Goal: Task Accomplishment & Management: Use online tool/utility

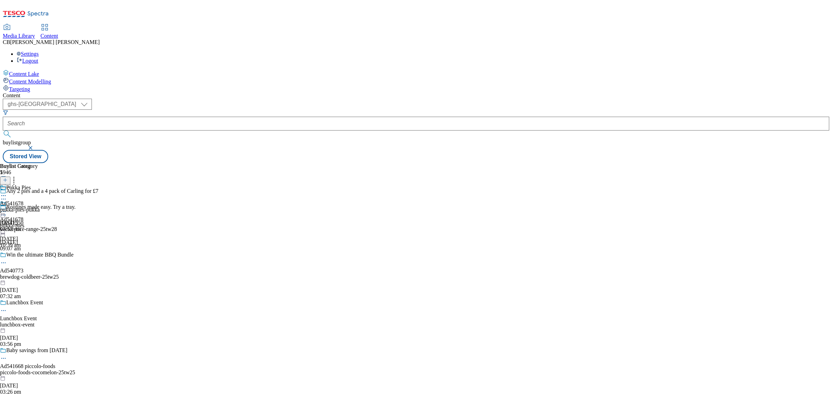
select select "ghs-[GEOGRAPHIC_DATA]"
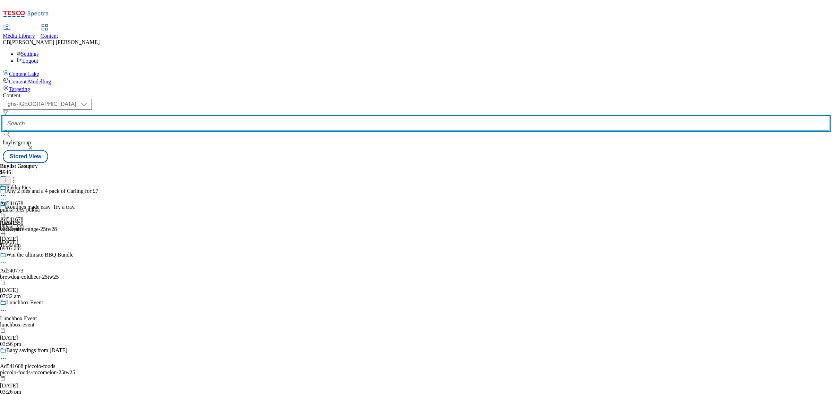
click at [178, 117] on input "text" at bounding box center [416, 124] width 826 height 14
paste input "hain-frozen-foods-hartleys-25tw25"
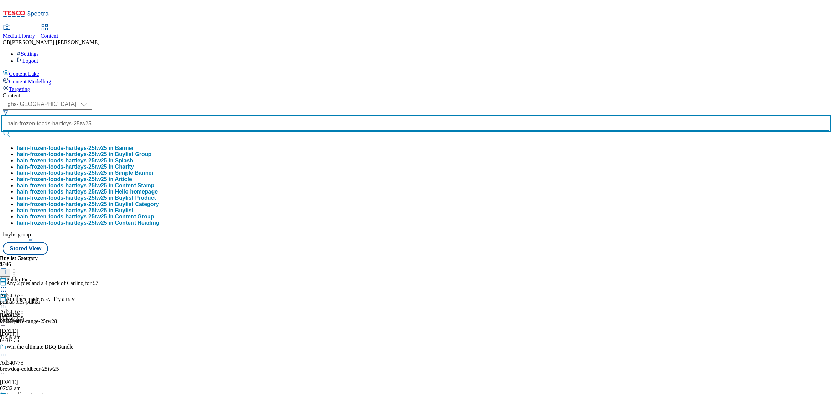
type input "hain-frozen-foods-hartleys-25tw25"
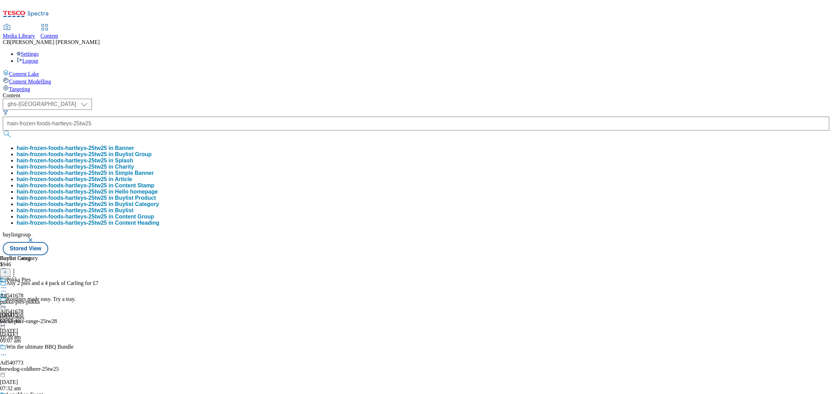
click at [151, 151] on button "hain-frozen-foods-hartleys-25tw25 in Buylist Group" at bounding box center [84, 154] width 135 height 6
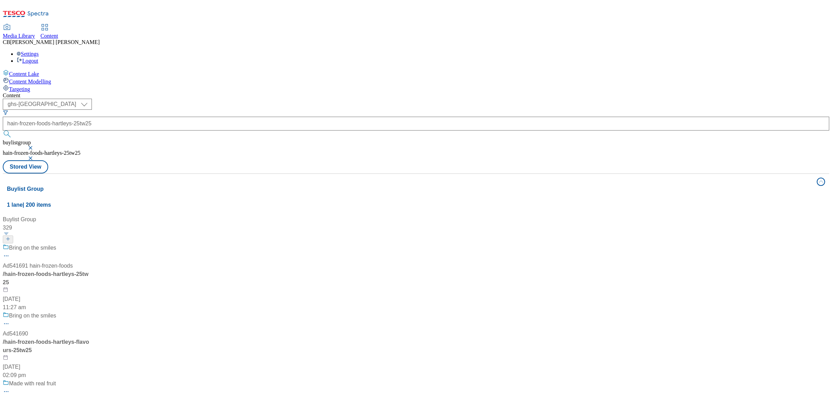
click at [140, 244] on div "Bring on the smiles Ad541691 hain-frozen-foods / hain-frozen-foods-hartleys-25t…" at bounding box center [71, 278] width 137 height 68
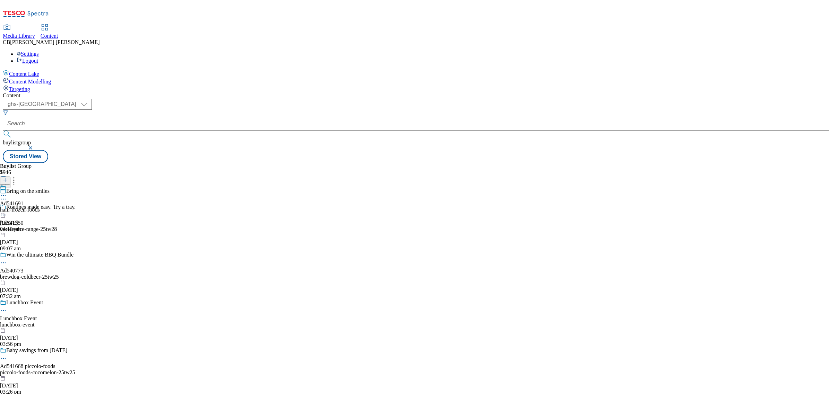
scroll to position [87, 0]
click at [131, 322] on div "lunchbox-event" at bounding box center [65, 325] width 131 height 6
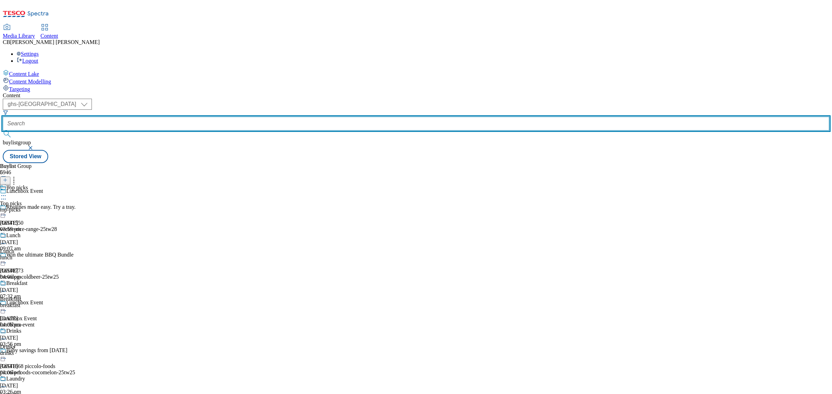
click at [163, 117] on input "text" at bounding box center [416, 124] width 826 height 14
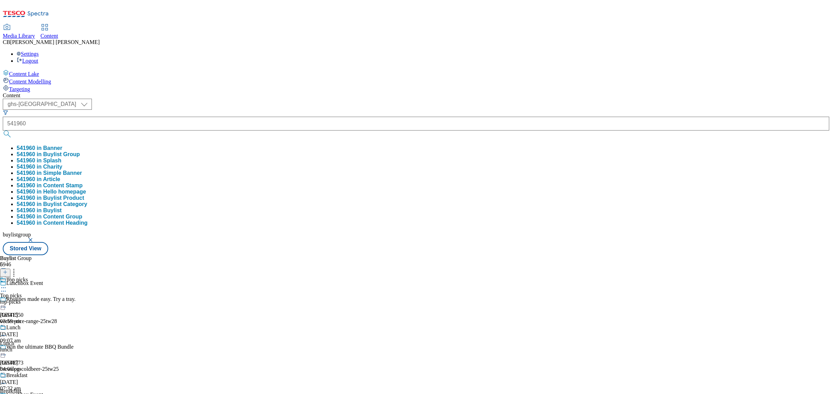
click at [80, 151] on button "541960 in Buylist Group" at bounding box center [48, 154] width 63 height 6
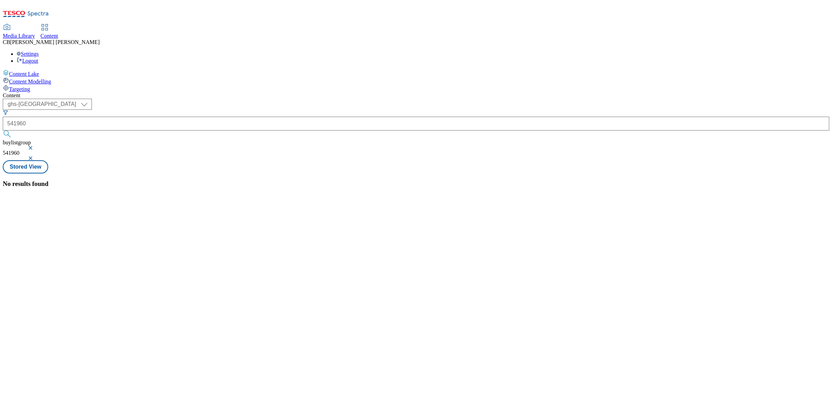
click at [35, 146] on button "button" at bounding box center [31, 148] width 7 height 4
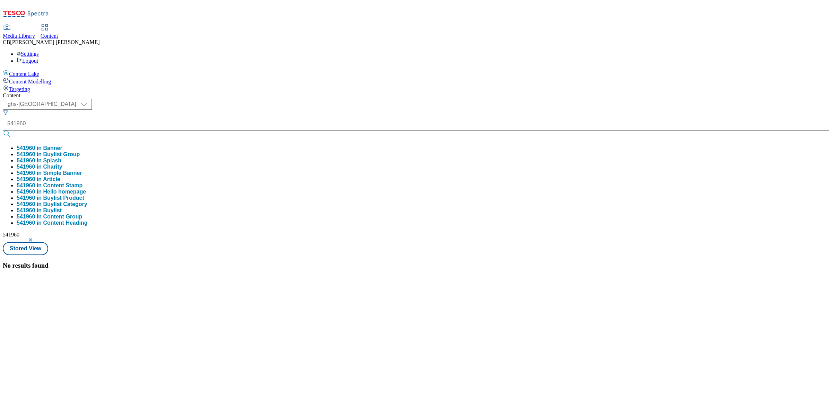
click at [80, 151] on button "541960 in Buylist Group" at bounding box center [48, 154] width 63 height 6
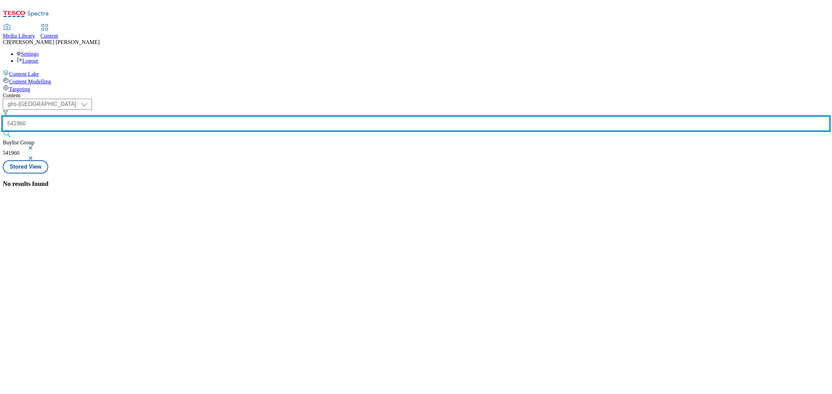
click at [176, 117] on input "541960" at bounding box center [416, 124] width 826 height 14
paste input "hain-frozen-foods-hartleys-25tw25"
type input "hain-frozen-foods-hartleys-25tw25"
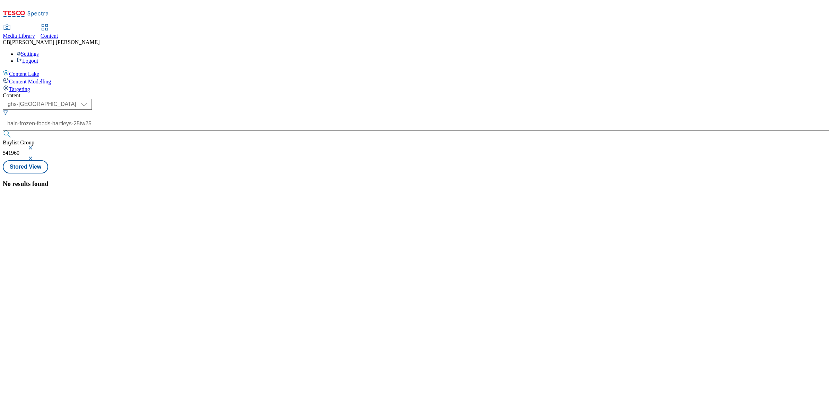
click at [321, 180] on div "No results found" at bounding box center [416, 184] width 826 height 8
click at [35, 156] on button "button" at bounding box center [31, 158] width 7 height 4
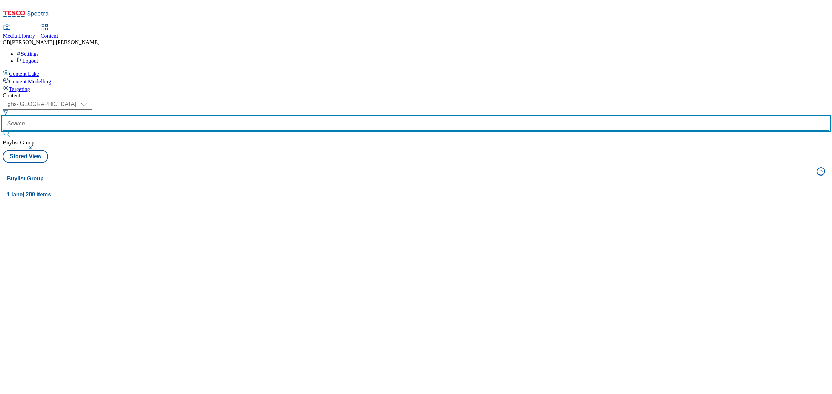
click at [174, 117] on input "text" at bounding box center [416, 124] width 826 height 14
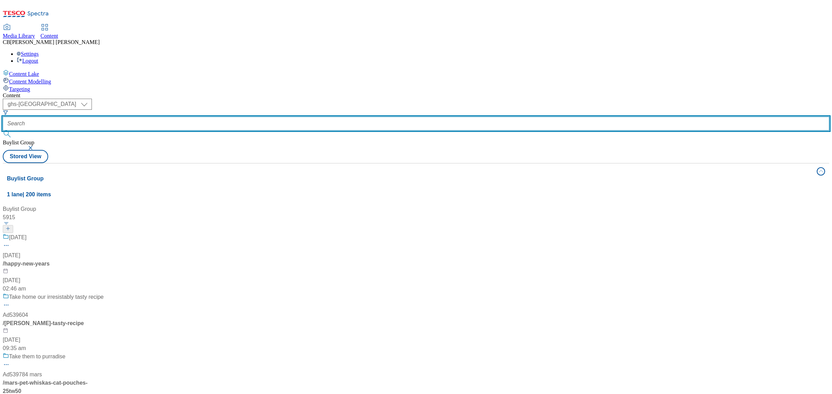
paste input "hain-frozen-foods-hartleys-25tw25"
type input "hain-frozen-foods-hartleys-25tw25"
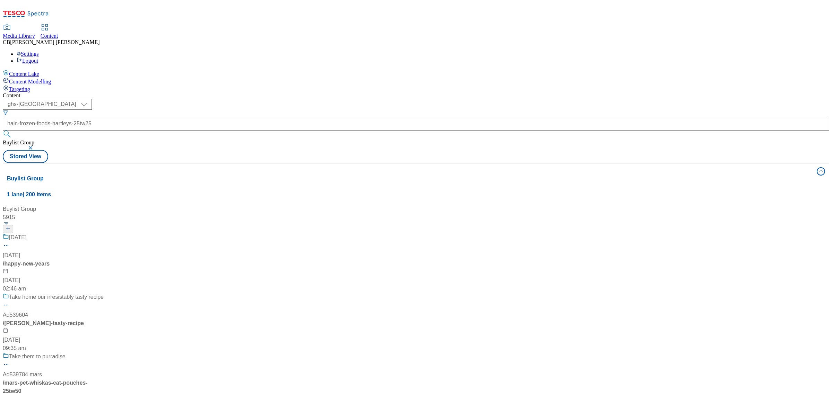
click at [272, 205] on div "Buylist Group 5915 New Year's Eve New Year's Eve / happy-new-years 17 Jul 2024 …" at bounding box center [416, 205] width 818 height 0
click at [306, 205] on div "Buylist Group 5915 New Year's Eve New Year's Eve / happy-new-years 17 Jul 2024 …" at bounding box center [416, 205] width 818 height 0
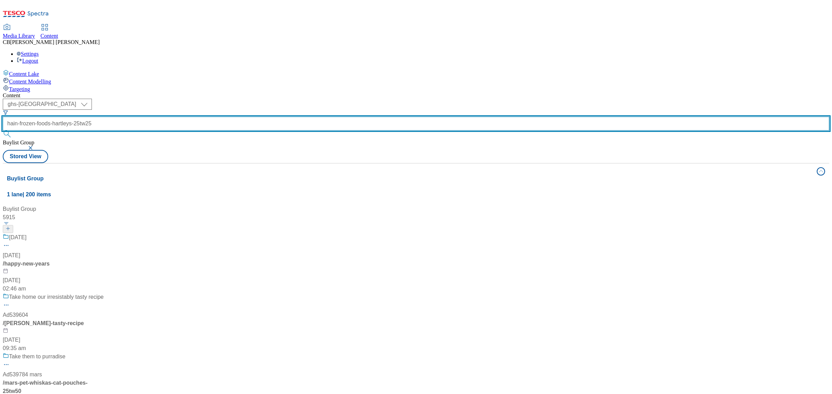
click at [176, 117] on input "hain-frozen-foods-hartleys-25tw25" at bounding box center [416, 124] width 826 height 14
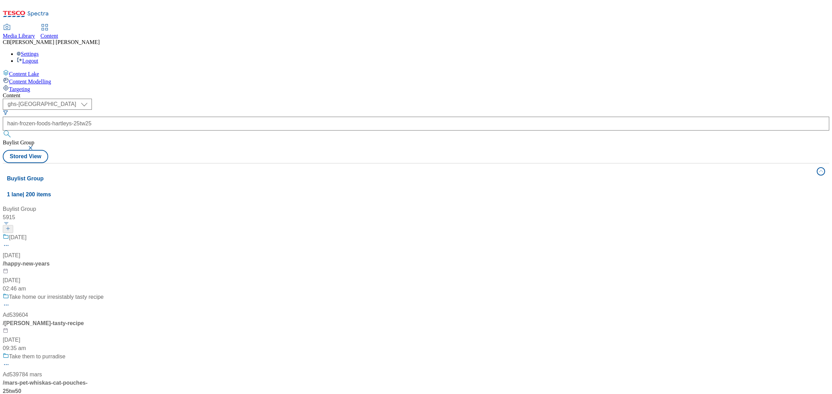
click at [347, 205] on div "Buylist Group 5915 New Year's Eve New Year's Eve / happy-new-years 17 Jul 2024 …" at bounding box center [416, 205] width 818 height 0
click at [35, 146] on button "button" at bounding box center [31, 148] width 7 height 4
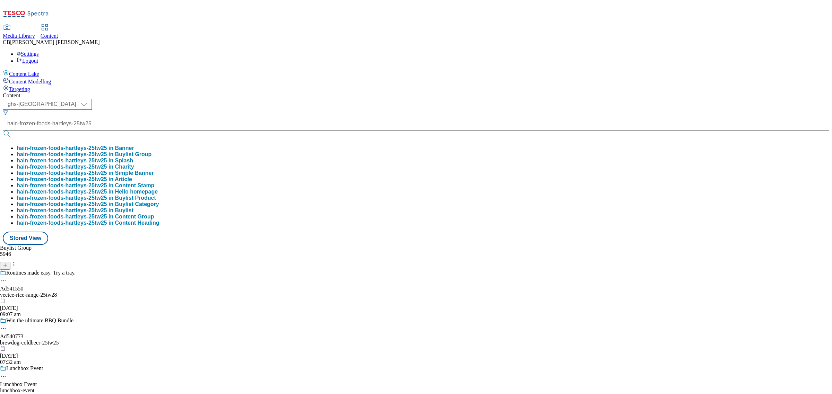
click at [151, 151] on button "hain-frozen-foods-hartleys-25tw25 in Buylist Group" at bounding box center [84, 154] width 135 height 6
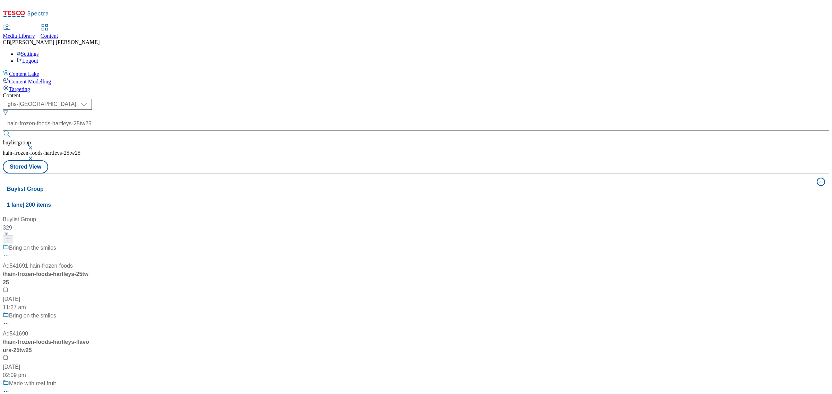
click at [140, 244] on div "Bring on the smiles" at bounding box center [71, 253] width 137 height 18
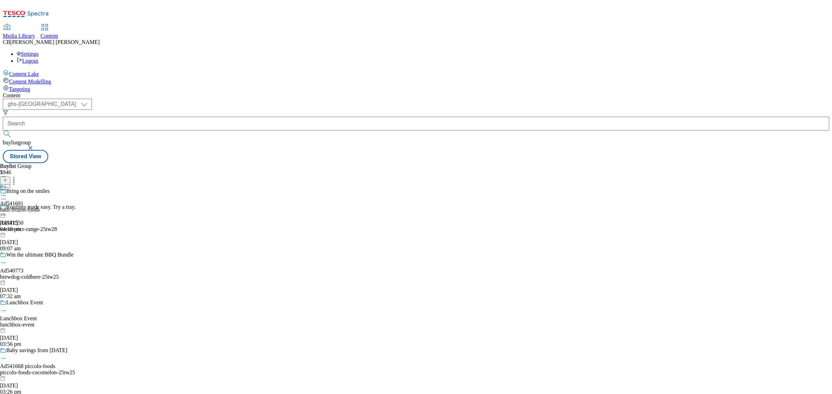
click at [7, 192] on icon at bounding box center [3, 195] width 7 height 7
click at [44, 272] on span "Un-publish" at bounding box center [32, 274] width 22 height 5
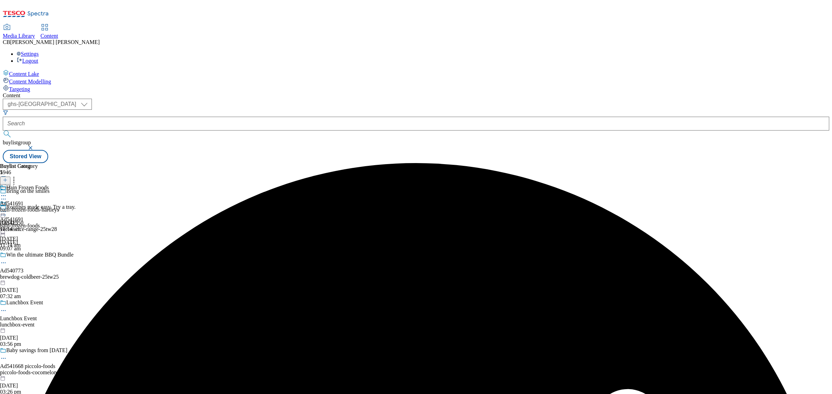
click at [7, 208] on icon at bounding box center [3, 211] width 7 height 7
click at [58, 272] on span "Open Preview Url" at bounding box center [39, 274] width 36 height 5
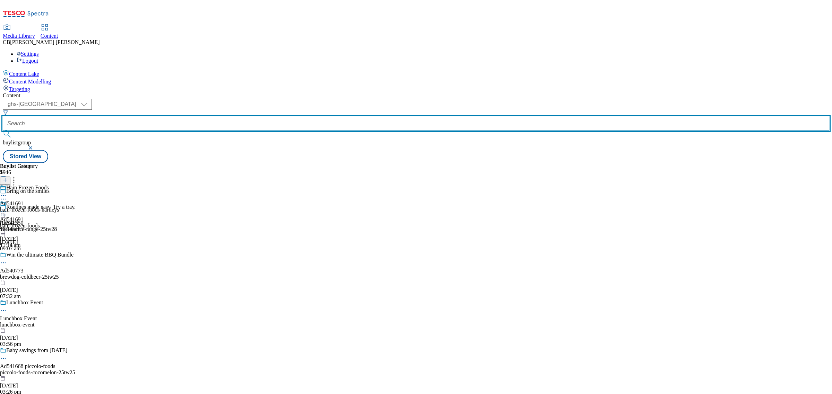
click at [177, 117] on input "text" at bounding box center [416, 124] width 826 height 14
paste input "pepsico-crisps-25tw25"
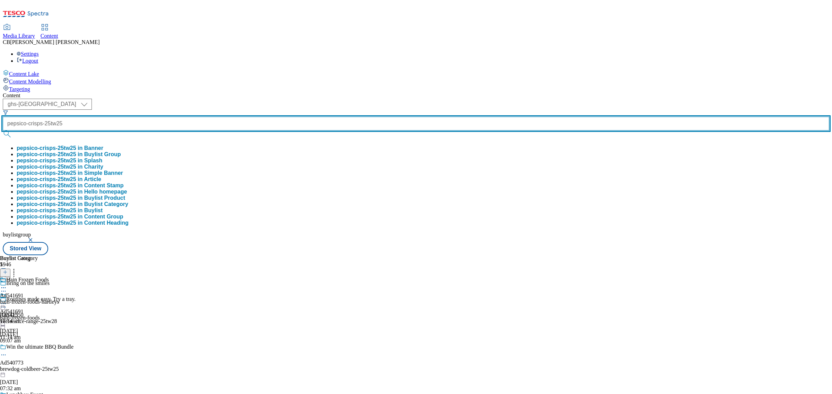
type input "pepsico-crisps-25tw25"
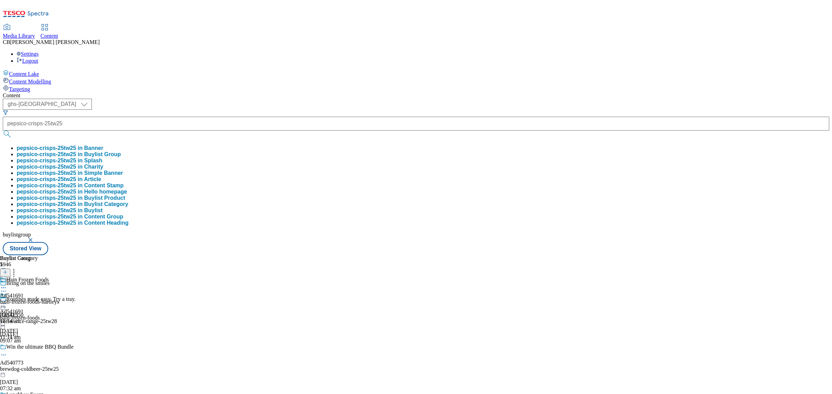
click at [121, 151] on button "pepsico-crisps-25tw25 in Buylist Group" at bounding box center [69, 154] width 104 height 6
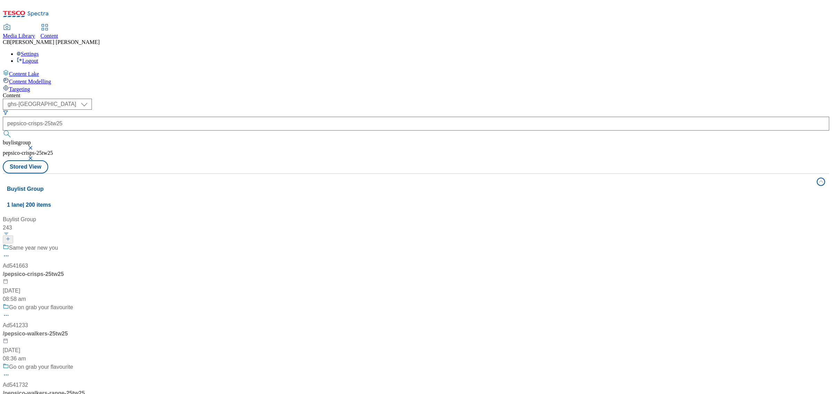
click at [106, 244] on div "Same year new you Ad541663 / pepsico-crisps-25tw25 6 Aug 2025 08:58 am" at bounding box center [54, 274] width 103 height 60
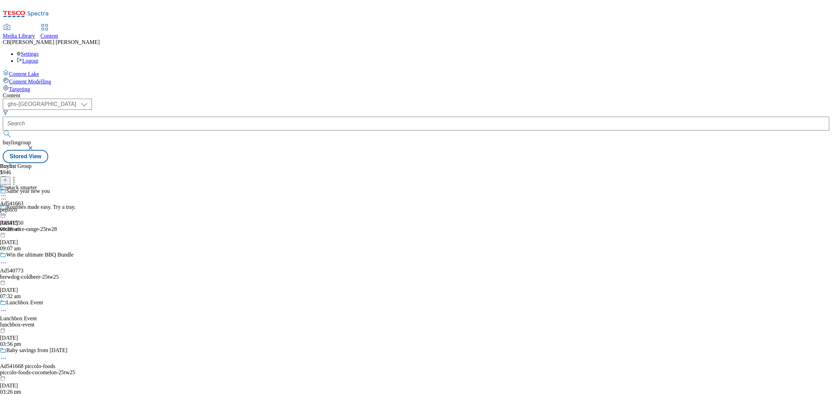
click at [7, 192] on icon at bounding box center [3, 195] width 7 height 7
click at [32, 206] on button "Edit" at bounding box center [23, 210] width 18 height 8
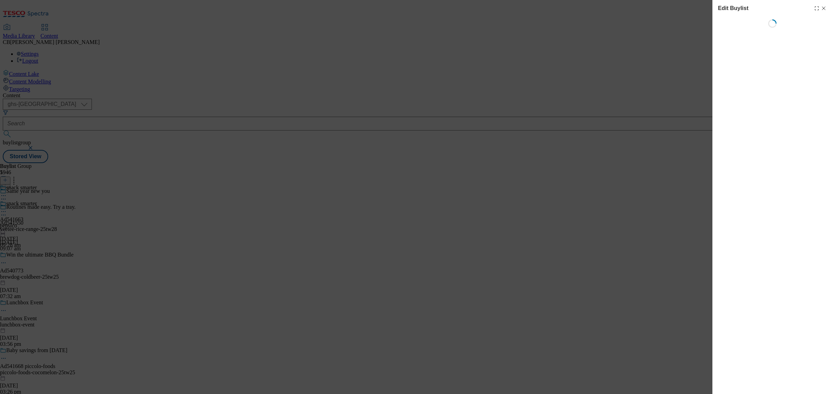
select select "tactical"
select select "supplier funded short term 1-3 weeks"
select select "dunnhumby"
select select "Banner"
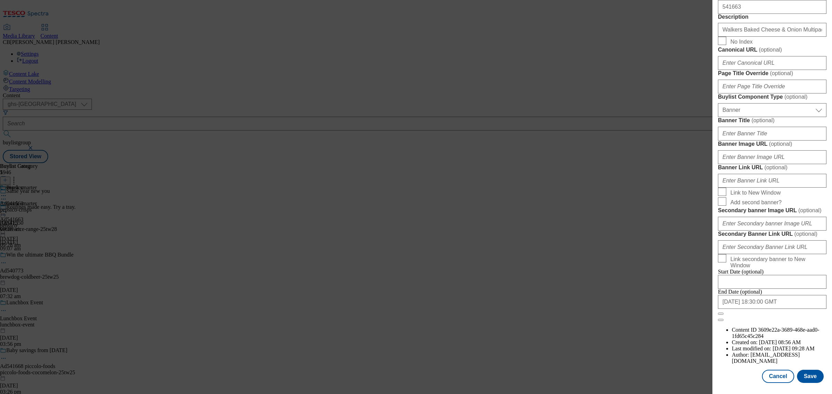
scroll to position [569, 0]
click at [777, 164] on input "Banner Image URL ( optional )" at bounding box center [772, 157] width 108 height 14
paste input "https://digitalcontent.api.tesco.com/v2/media/ghs-mktg/99746ca6-1f3f-4237-ac26-…"
type input "https://digitalcontent.api.tesco.com/v2/media/ghs-mktg/99746ca6-1f3f-4237-ac26-…"
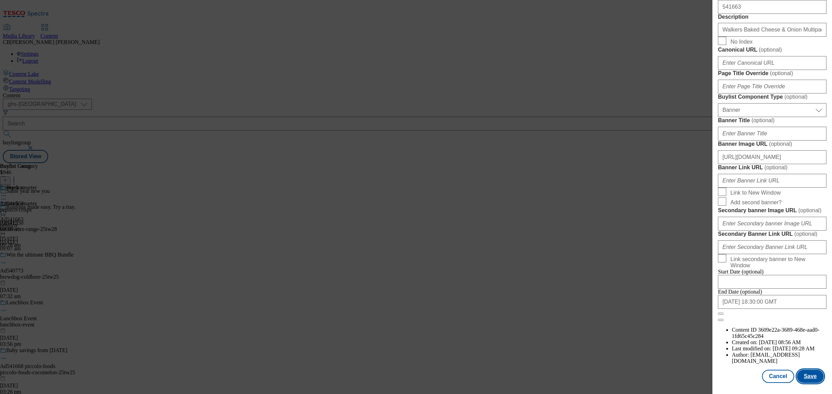
click at [803, 370] on button "Save" at bounding box center [810, 376] width 27 height 13
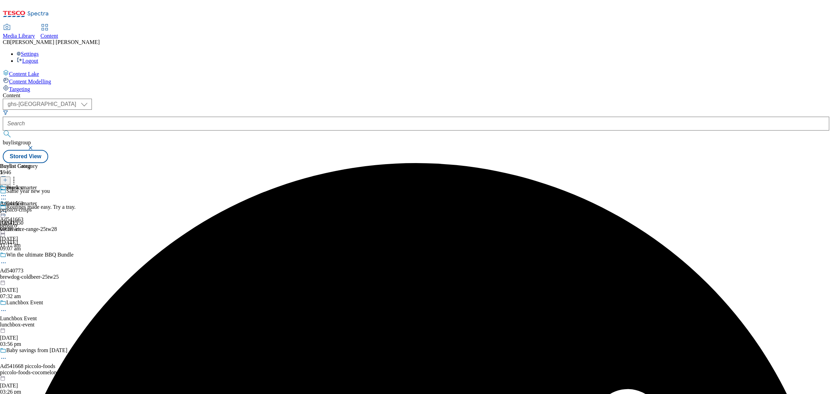
click at [7, 208] on icon at bounding box center [3, 211] width 7 height 7
click at [41, 254] on button "Preview" at bounding box center [27, 258] width 27 height 8
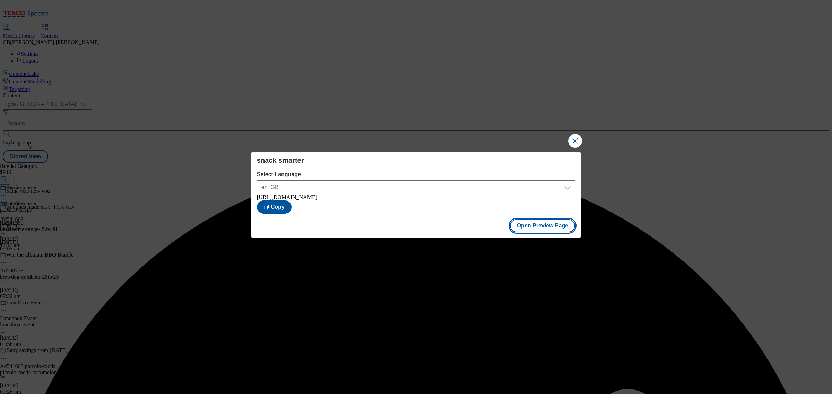
click at [541, 232] on button "Open Preview Page" at bounding box center [543, 225] width 66 height 13
click at [576, 140] on button "Close Modal" at bounding box center [575, 141] width 14 height 14
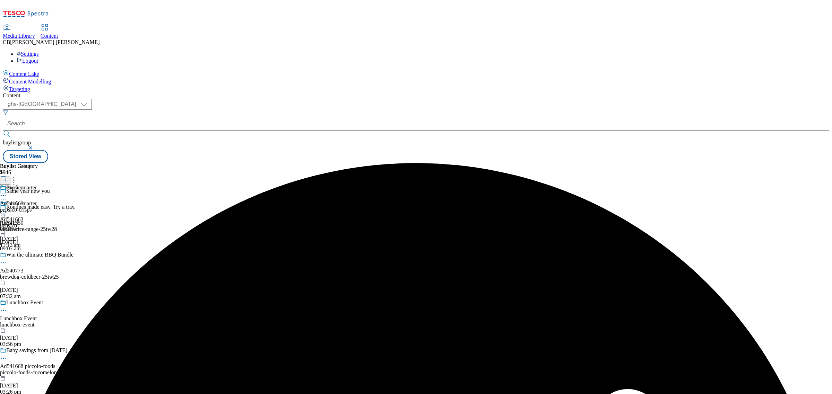
click at [7, 208] on icon at bounding box center [3, 211] width 7 height 7
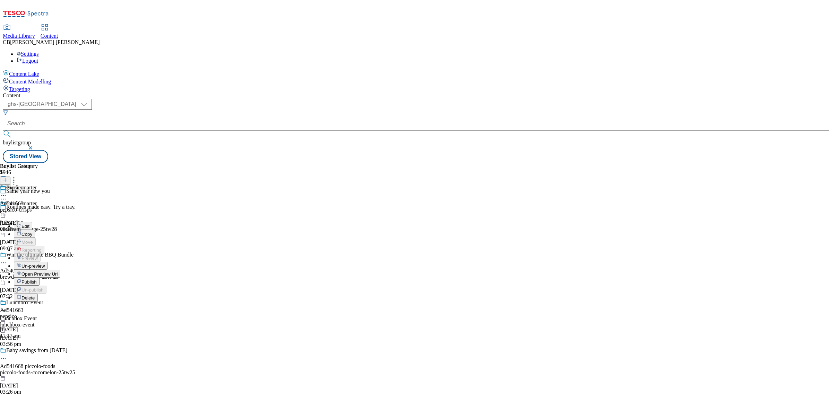
click at [37, 280] on span "Publish" at bounding box center [28, 282] width 15 height 5
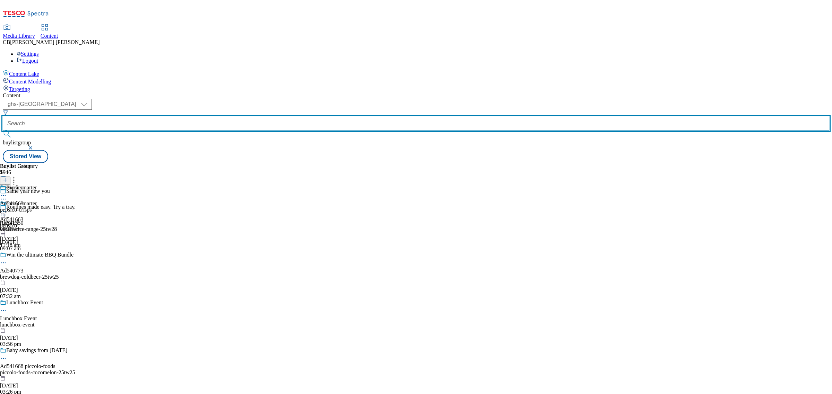
click at [176, 117] on input "text" at bounding box center [416, 124] width 826 height 14
paste input "mondelez-uk-bournville-25tw25"
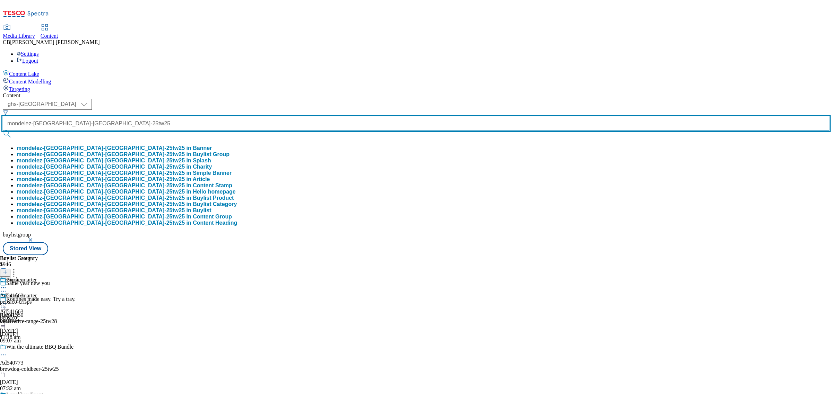
scroll to position [0, 18]
type input "mondelez-uk-bournville-25tw25"
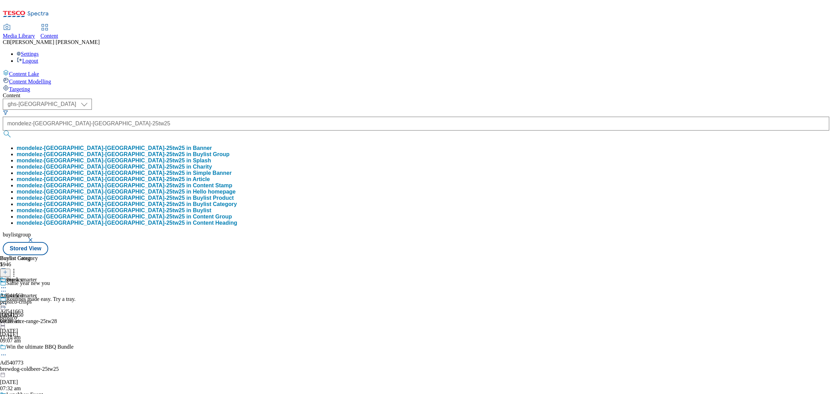
click at [190, 151] on button "mondelez-uk-bournville-25tw25 in Buylist Group" at bounding box center [123, 154] width 213 height 6
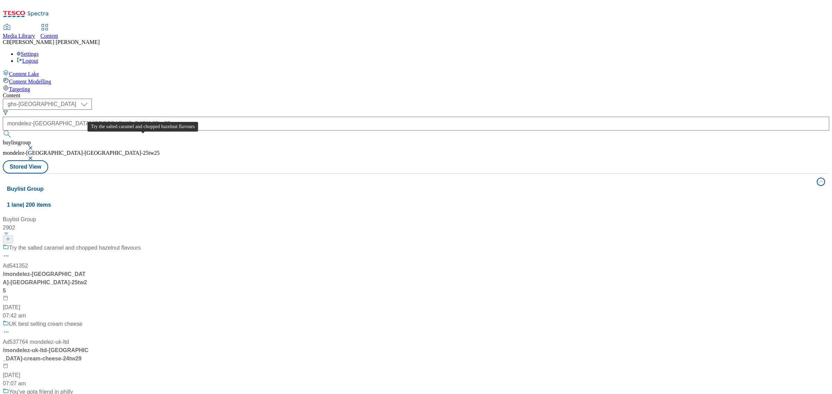
click at [141, 244] on span "Try the salted caramel and chopped hazelnut flavours" at bounding box center [75, 248] width 132 height 9
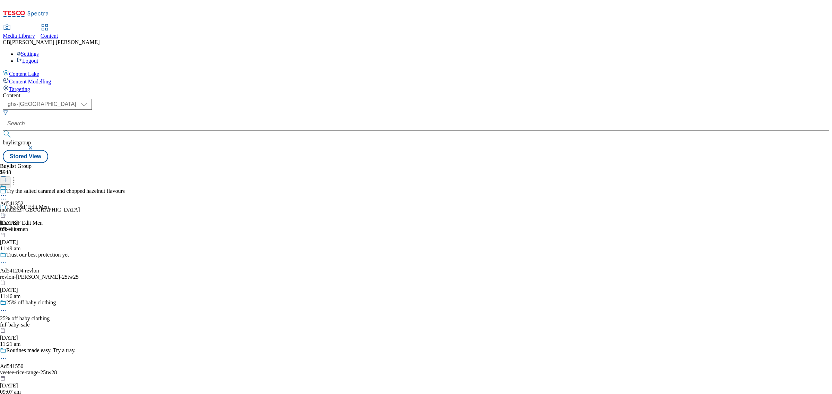
click at [7, 192] on icon at bounding box center [3, 195] width 7 height 7
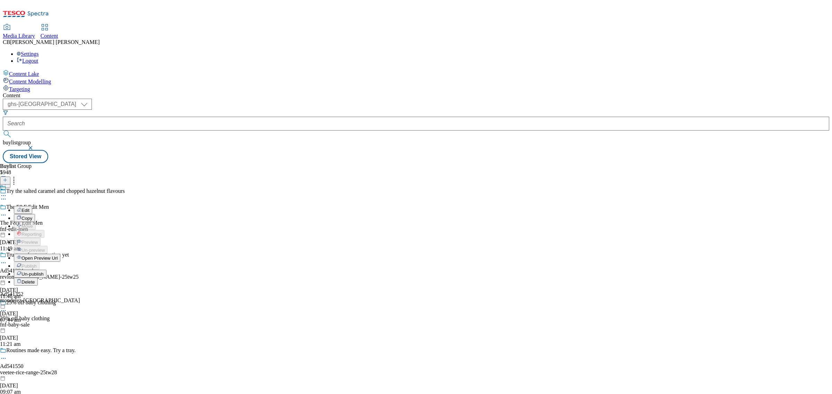
click at [29, 208] on span "Edit" at bounding box center [25, 210] width 8 height 5
select select "tactical"
select select "supplier funded short term 1-3 weeks"
select select "dunnhumby"
select select "Banner"
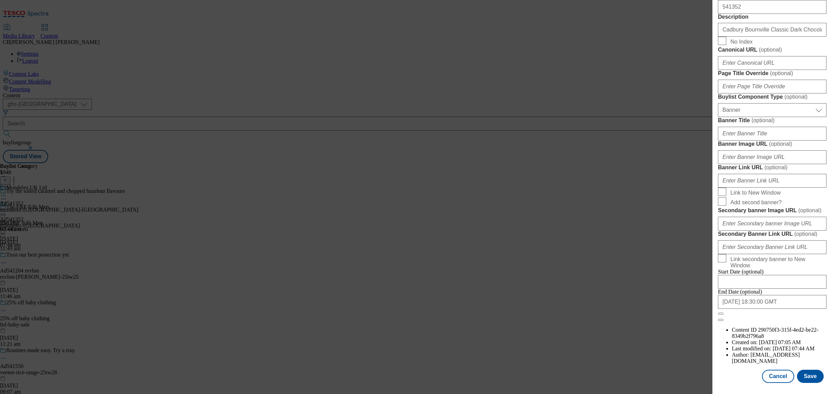
scroll to position [613, 0]
click at [778, 154] on input "Banner Image URL ( optional )" at bounding box center [772, 157] width 108 height 14
paste input "https://digitalcontent.api.tesco.com/v2/media/ghs-mktg/a99cccb4-9e28-427a-89a3-…"
type input "https://digitalcontent.api.tesco.com/v2/media/ghs-mktg/a99cccb4-9e28-427a-89a3-…"
click at [808, 141] on label "Banner Image URL ( optional )" at bounding box center [772, 144] width 108 height 7
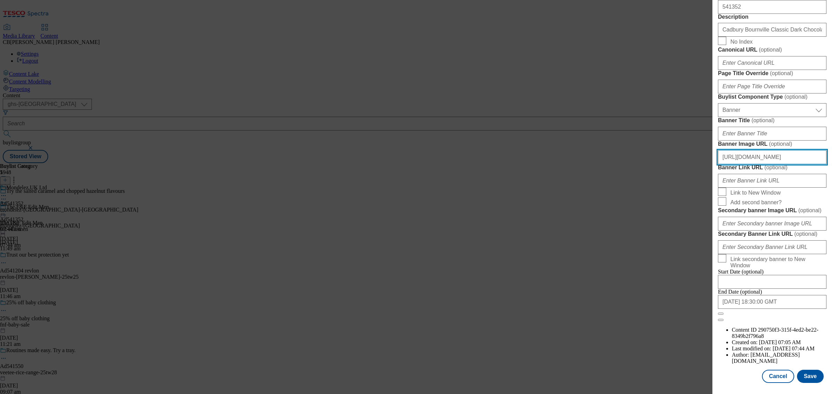
click at [808, 150] on input "https://digitalcontent.api.tesco.com/v2/media/ghs-mktg/a99cccb4-9e28-427a-89a3-…" at bounding box center [772, 157] width 108 height 14
click at [809, 371] on button "Save" at bounding box center [810, 376] width 27 height 13
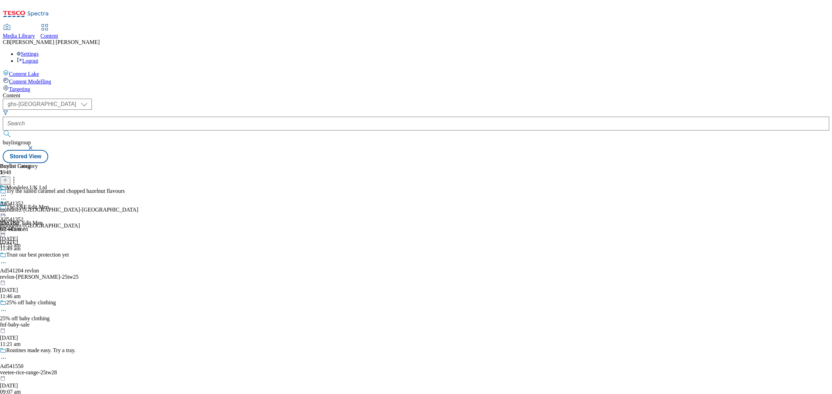
click at [7, 208] on icon at bounding box center [3, 211] width 7 height 7
click at [38, 256] on span "Preview" at bounding box center [29, 258] width 16 height 5
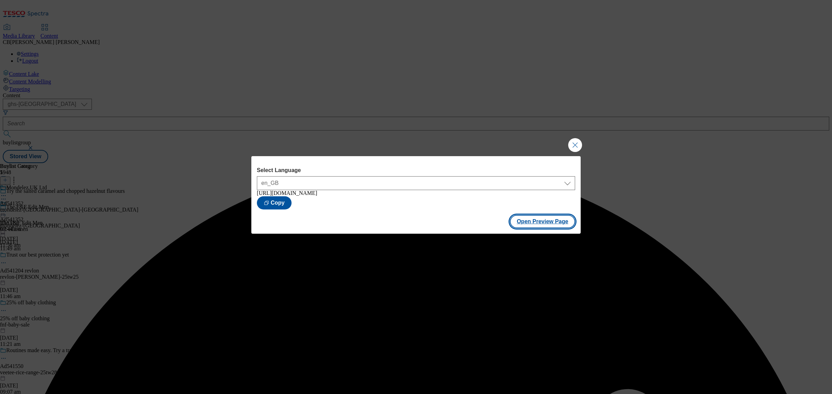
click at [555, 221] on button "Open Preview Page" at bounding box center [543, 221] width 66 height 13
click at [576, 146] on button "Close Modal" at bounding box center [575, 145] width 14 height 14
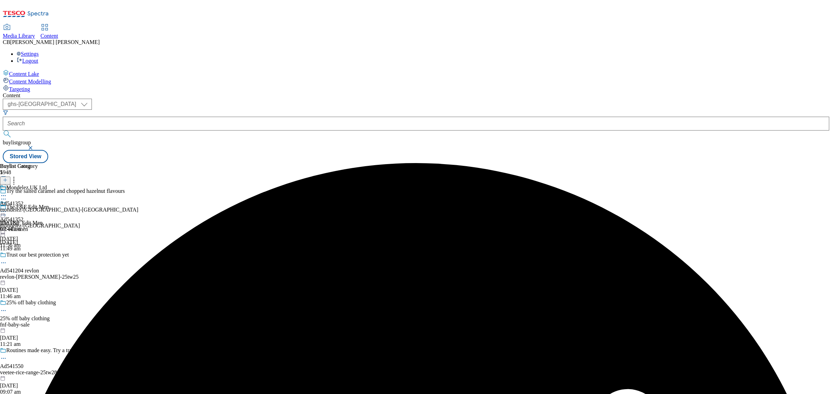
click at [7, 208] on icon at bounding box center [3, 211] width 7 height 7
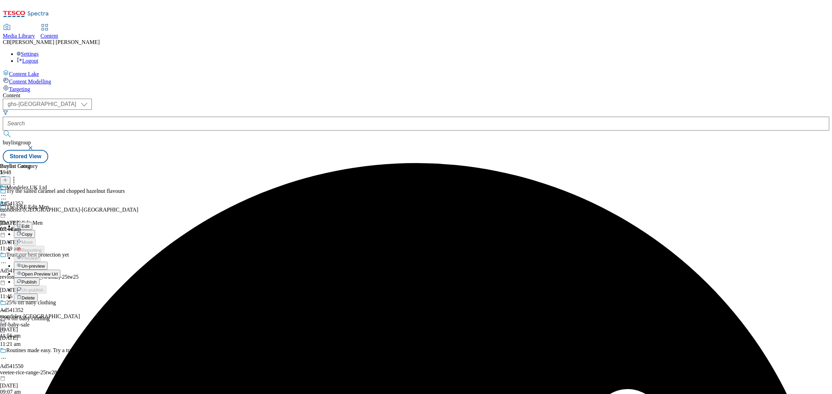
click at [37, 280] on span "Publish" at bounding box center [28, 282] width 15 height 5
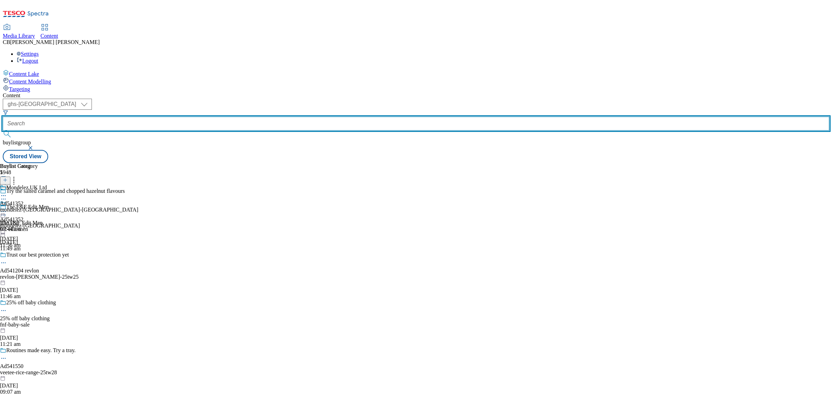
click at [179, 117] on input "text" at bounding box center [416, 124] width 826 height 14
paste input "flying-trade-group-laila-25tw25"
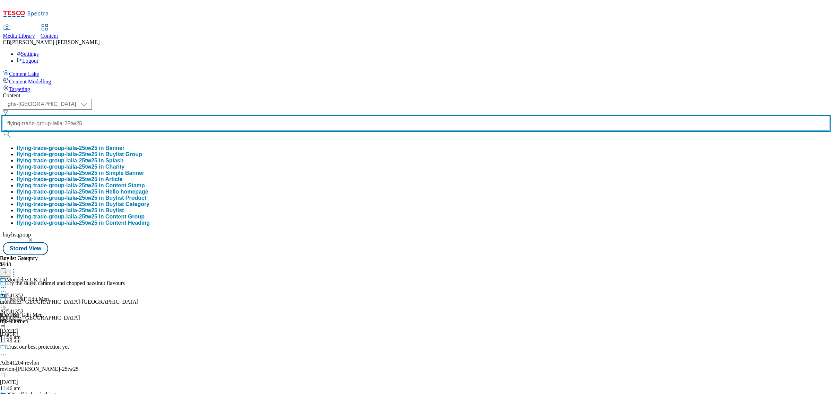
scroll to position [0, 17]
type input "flying-trade-group-laila-25tw25"
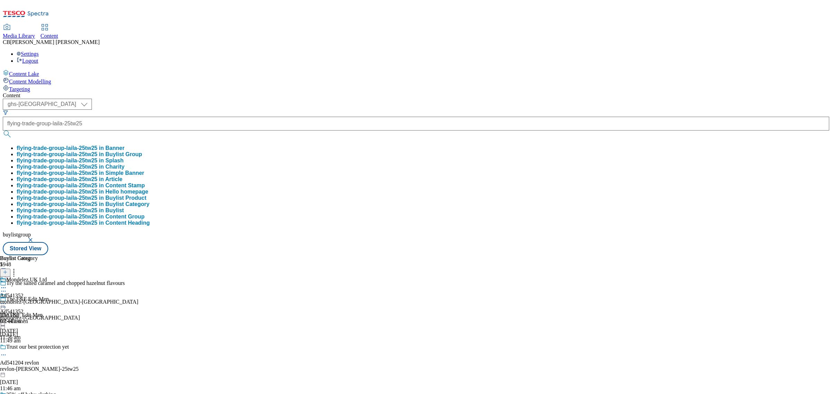
click at [142, 151] on button "flying-trade-group-laila-25tw25 in Buylist Group" at bounding box center [79, 154] width 125 height 6
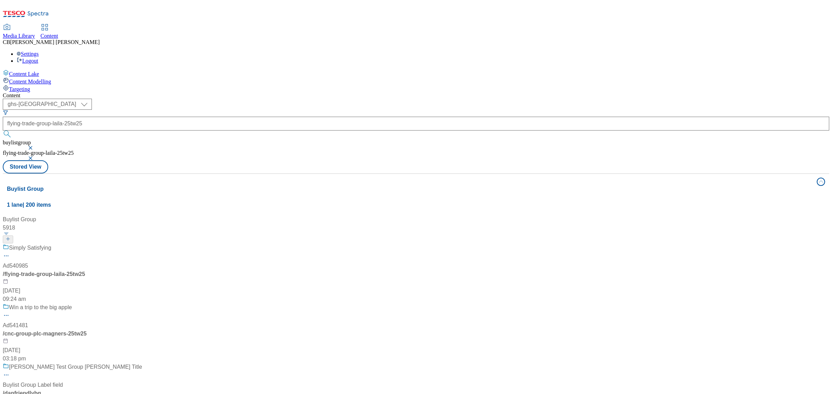
click at [142, 244] on div "Simply Satisfying Ad540985 / flying-trade-group-laila-25tw25 12 Aug 2025 09:24 …" at bounding box center [72, 274] width 139 height 60
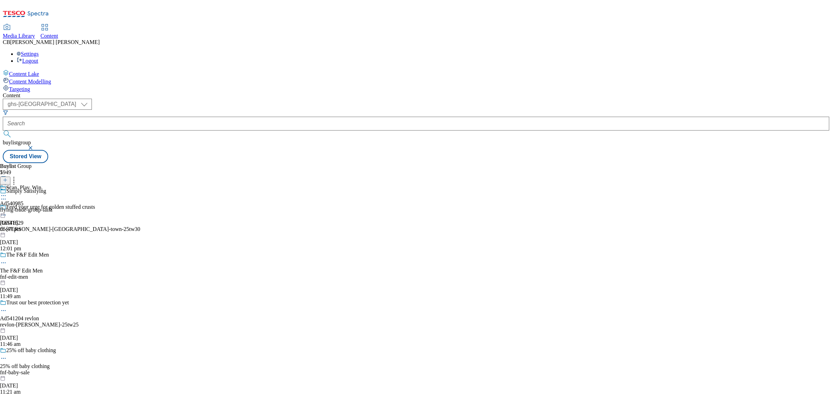
click at [7, 192] on icon at bounding box center [3, 195] width 7 height 7
click at [29, 208] on span "Edit" at bounding box center [25, 210] width 8 height 5
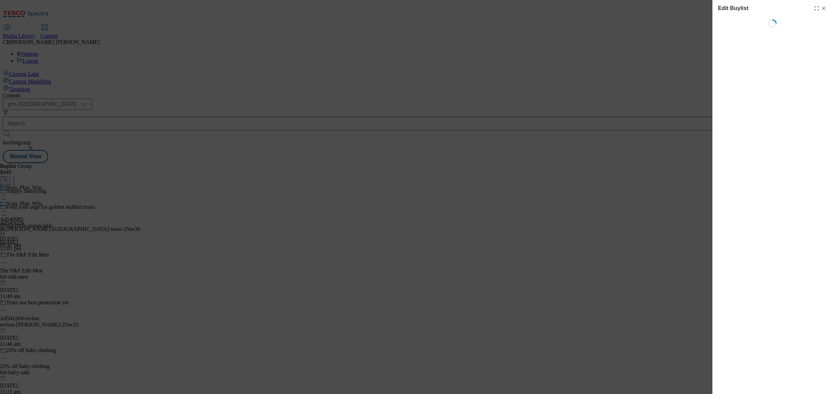
select select "tactical"
select select "supplier funded short term 1-3 weeks"
select select "dunnhumby"
select select "Banner"
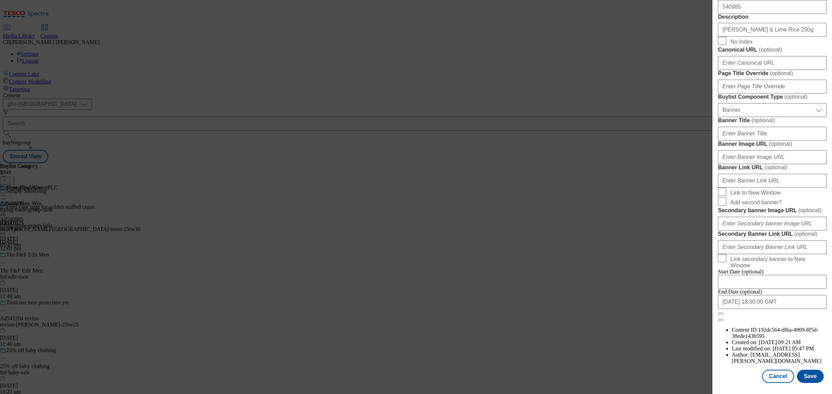
scroll to position [613, 0]
click at [789, 155] on input "Banner Image URL ( optional )" at bounding box center [772, 157] width 108 height 14
paste input "https://digitalcontent.api.tesco.com/v2/media/ghs-mktg/26f91474-f784-4d2c-b5cc-…"
type input "https://digitalcontent.api.tesco.com/v2/media/ghs-mktg/26f91474-f784-4d2c-b5cc-…"
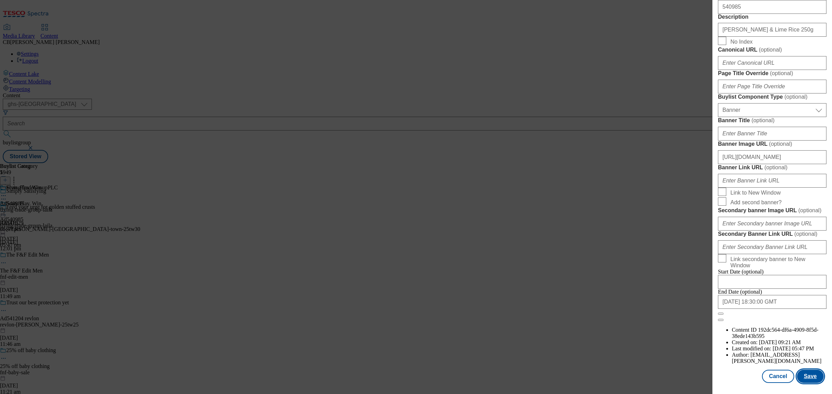
click at [805, 374] on button "Save" at bounding box center [810, 376] width 27 height 13
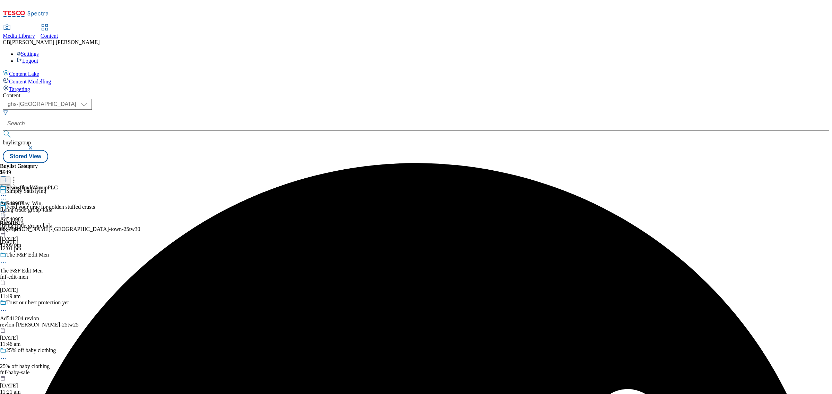
click at [7, 208] on icon at bounding box center [3, 211] width 7 height 7
click at [38, 256] on span "Preview" at bounding box center [29, 258] width 16 height 5
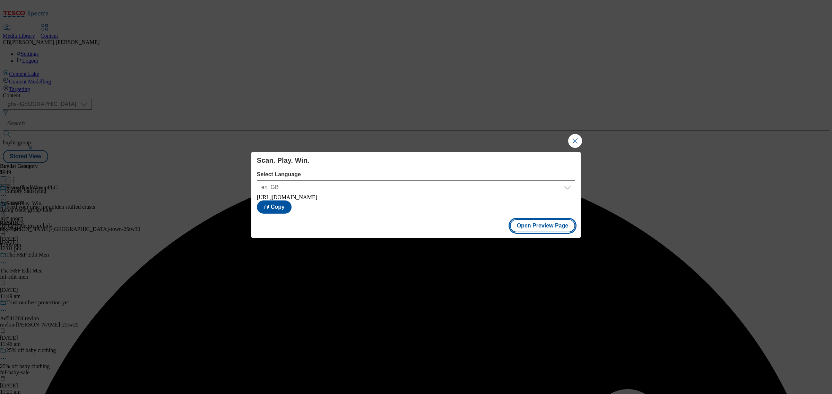
click at [555, 232] on button "Open Preview Page" at bounding box center [543, 225] width 66 height 13
click at [576, 139] on button "Close Modal" at bounding box center [575, 141] width 14 height 14
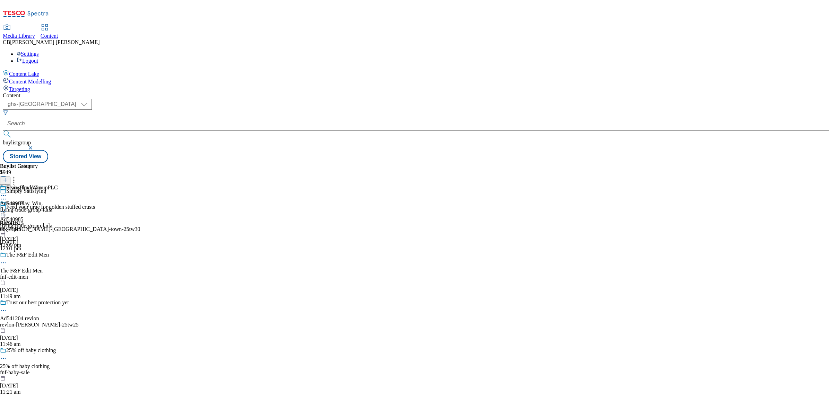
click at [7, 208] on icon at bounding box center [3, 211] width 7 height 7
click at [58, 272] on span "Open Preview Url" at bounding box center [39, 274] width 36 height 5
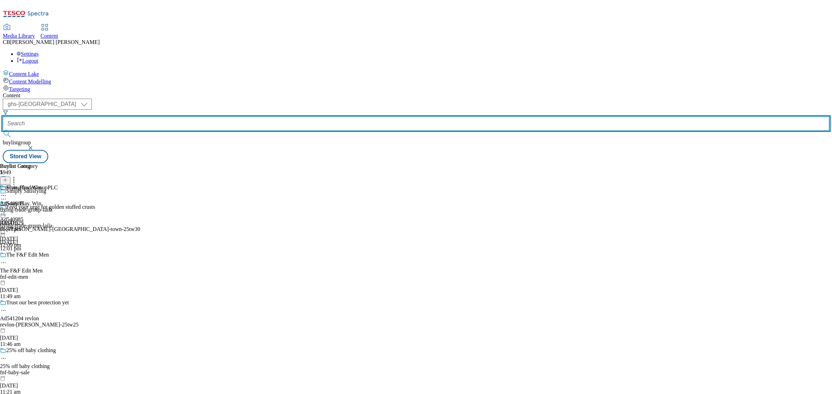
click at [178, 117] on input "text" at bounding box center [416, 124] width 826 height 14
paste input "nestle-kitkat-cereal-25tw28"
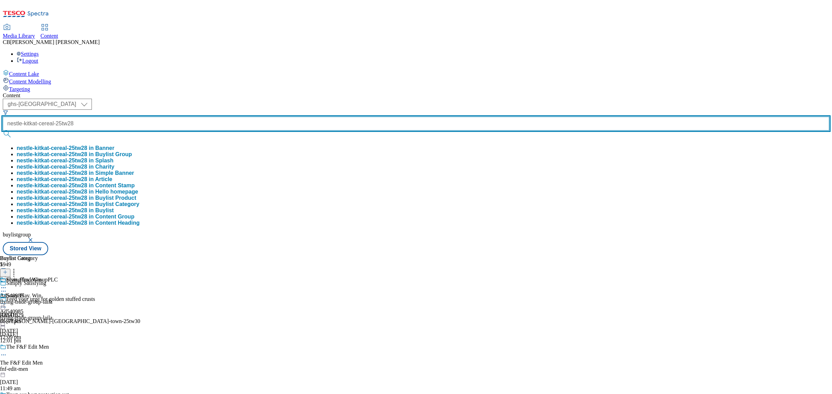
scroll to position [0, 9]
type input "nestle-kitkat-cereal-25tw28"
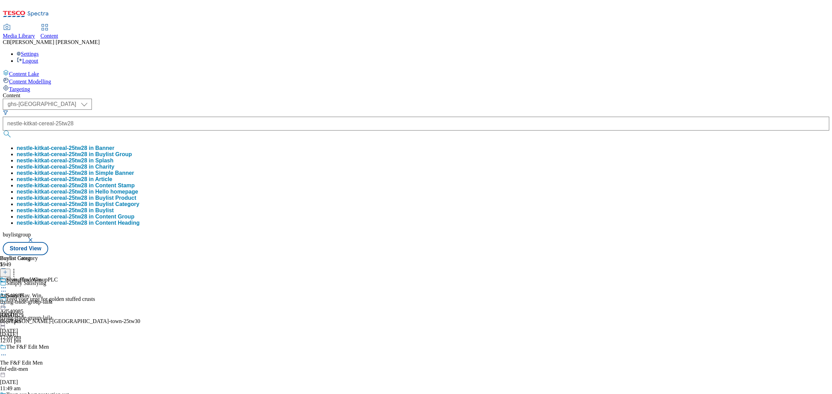
click at [132, 151] on button "nestle-kitkat-cereal-25tw28 in Buylist Group" at bounding box center [74, 154] width 115 height 6
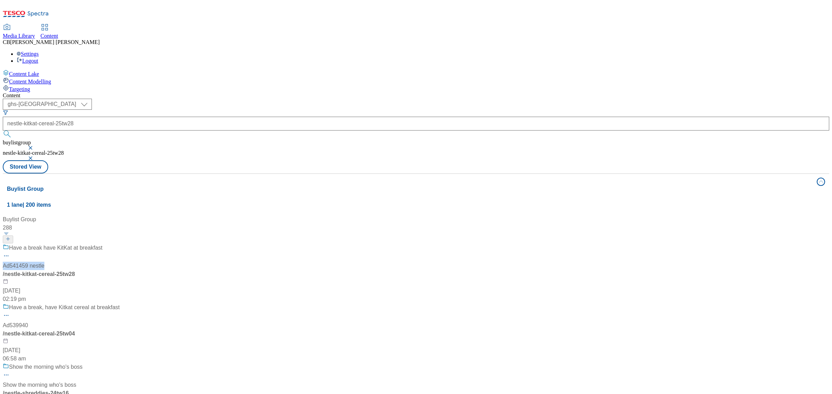
drag, startPoint x: 176, startPoint y: 155, endPoint x: 311, endPoint y: 128, distance: 137.6
click at [311, 216] on div "Buylist Group 288 Have a break have KitKat at breakfast Ad541459 nestle / nestl…" at bounding box center [416, 216] width 818 height 0
click at [133, 244] on div "Have a break have KitKat at breakfast" at bounding box center [68, 253] width 131 height 18
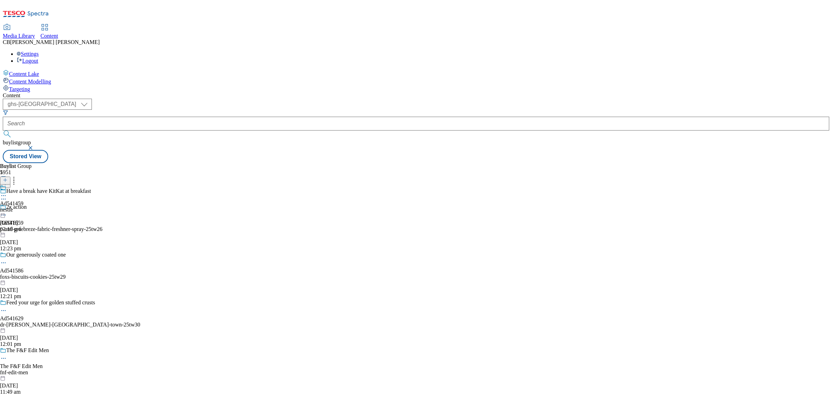
click at [4, 195] on circle at bounding box center [3, 195] width 1 height 1
click at [29, 208] on span "Edit" at bounding box center [25, 210] width 8 height 5
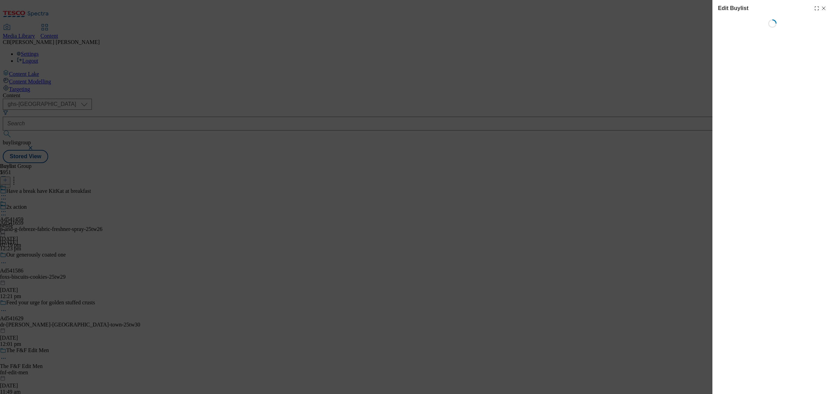
select select "tactical"
select select "supplier funded short term 1-3 weeks"
select select "dunnhumby"
select select "Banner"
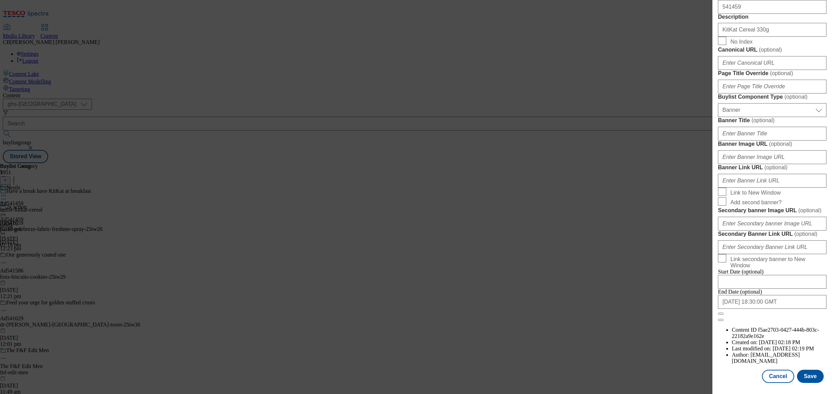
scroll to position [569, 0]
click at [775, 164] on input "Banner Image URL ( optional )" at bounding box center [772, 157] width 108 height 14
paste input "https://digitalcontent.api.tesco.com/v2/media/ghs-mktg/ee230774-2888-4f92-9e3a-…"
type input "https://digitalcontent.api.tesco.com/v2/media/ghs-mktg/ee230774-2888-4f92-9e3a-…"
click at [818, 148] on label "Banner Image URL ( optional )" at bounding box center [772, 144] width 108 height 7
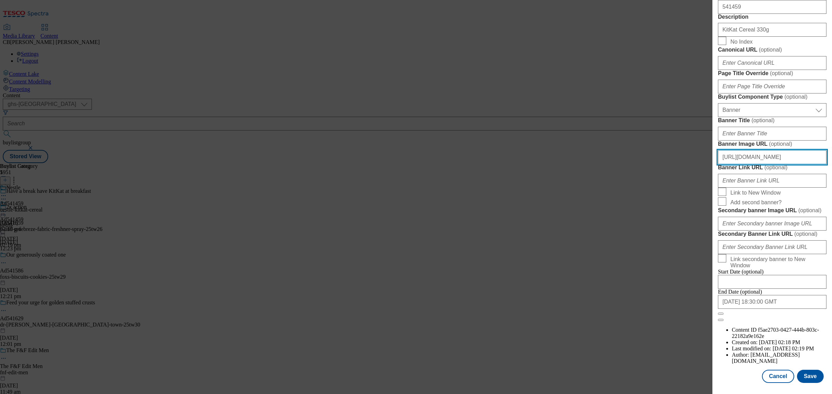
click at [818, 164] on input "https://digitalcontent.api.tesco.com/v2/media/ghs-mktg/ee230774-2888-4f92-9e3a-…" at bounding box center [772, 157] width 108 height 14
click at [804, 370] on button "Save" at bounding box center [810, 376] width 27 height 13
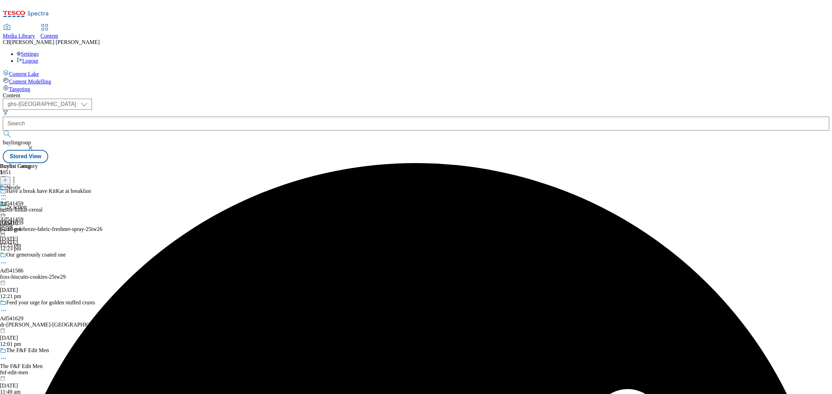
click at [4, 211] on circle at bounding box center [3, 211] width 1 height 1
click at [38, 256] on span "Preview" at bounding box center [29, 258] width 16 height 5
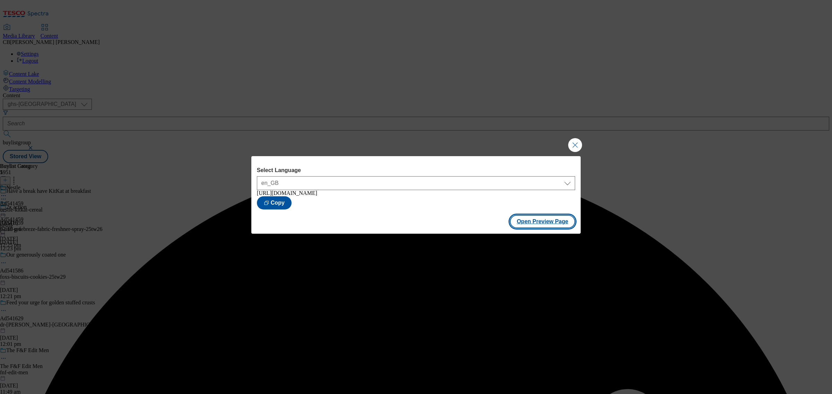
click at [528, 222] on button "Open Preview Page" at bounding box center [543, 221] width 66 height 13
click at [577, 143] on button "Close Modal" at bounding box center [575, 145] width 14 height 14
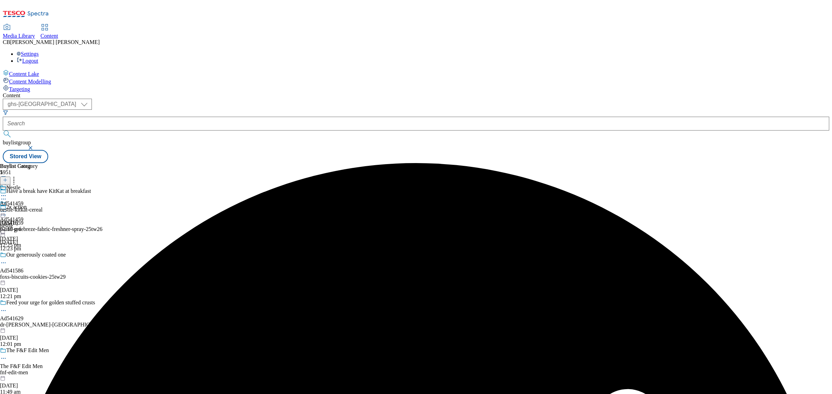
click at [7, 208] on icon at bounding box center [3, 211] width 7 height 7
click at [37, 280] on span "Publish" at bounding box center [28, 282] width 15 height 5
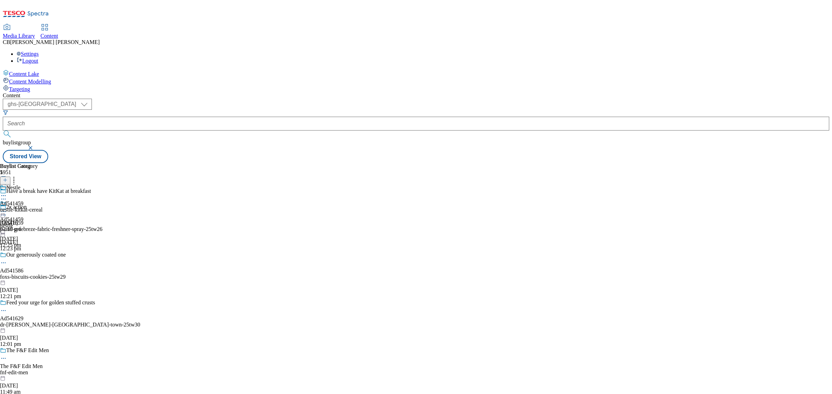
click at [7, 208] on icon at bounding box center [3, 211] width 7 height 7
click at [44, 288] on span "Un-publish" at bounding box center [32, 290] width 22 height 5
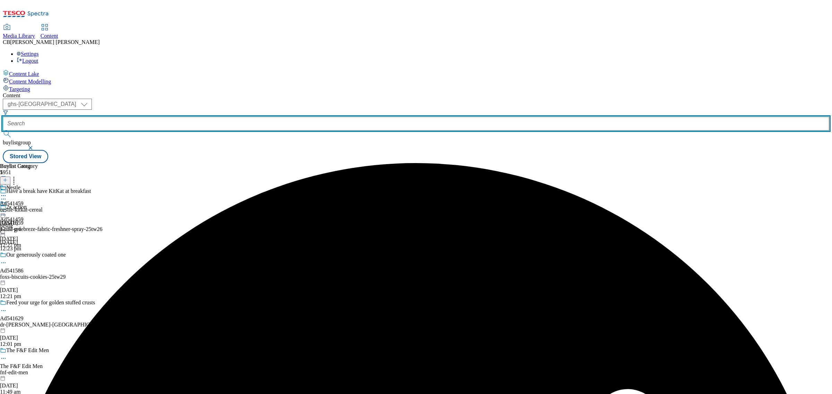
click at [168, 117] on input "text" at bounding box center [416, 124] width 826 height 14
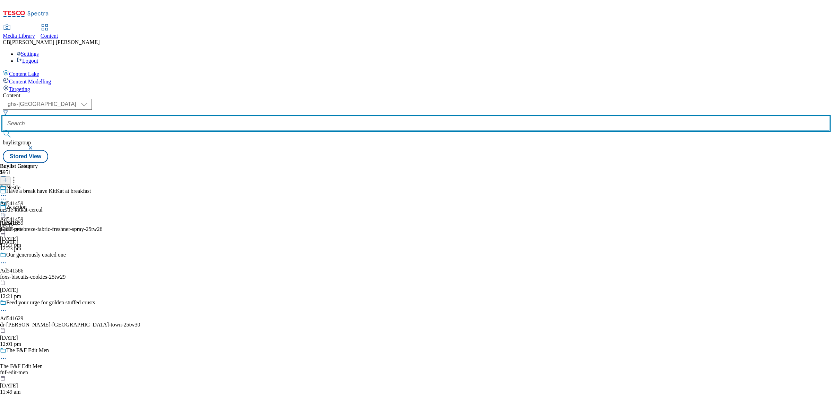
paste input "hovis-sub-rolls-25tw24"
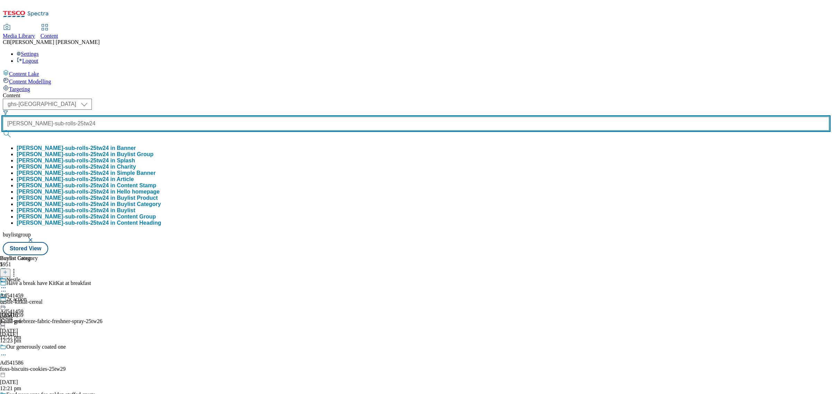
type input "hovis-sub-rolls-25tw24"
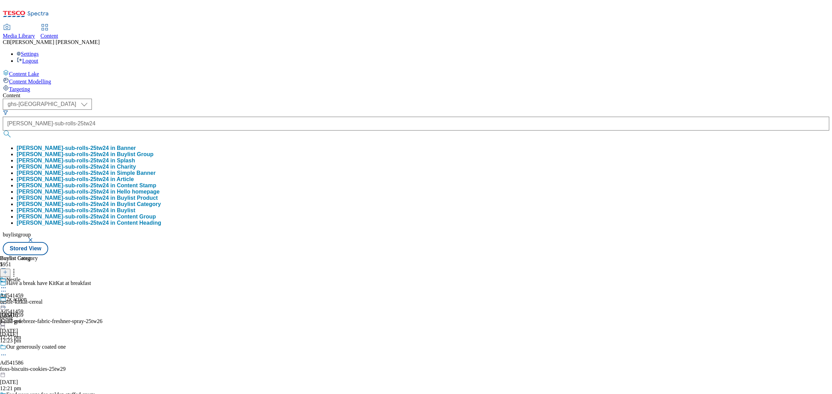
click at [154, 151] on button "hovis-sub-rolls-25tw24 in Buylist Group" at bounding box center [85, 154] width 137 height 6
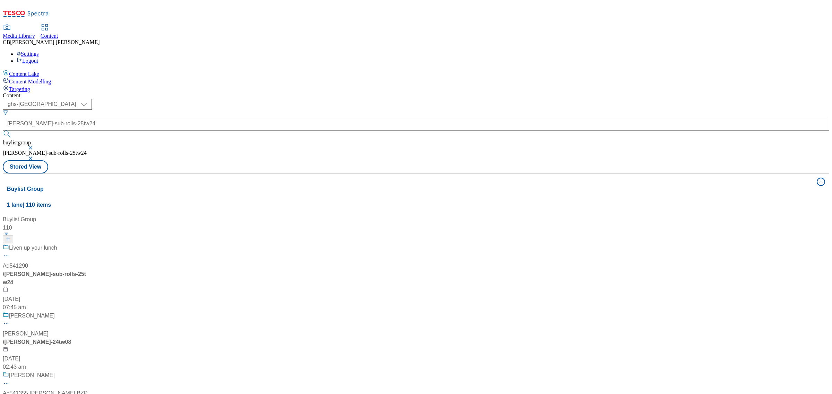
click at [89, 244] on div "Liven up your lunch Ad541290 / hovis-sub-rolls-25tw24 6 Aug 2025 07:45 am" at bounding box center [46, 278] width 87 height 68
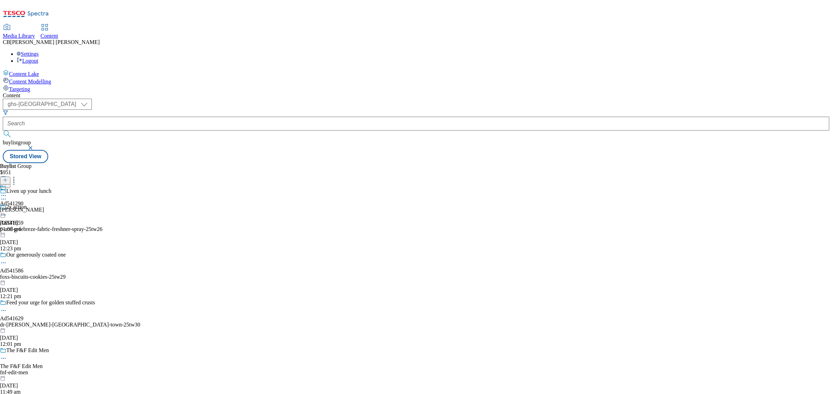
click at [2, 195] on circle at bounding box center [1, 195] width 1 height 1
click at [32, 206] on button "Edit" at bounding box center [23, 210] width 18 height 8
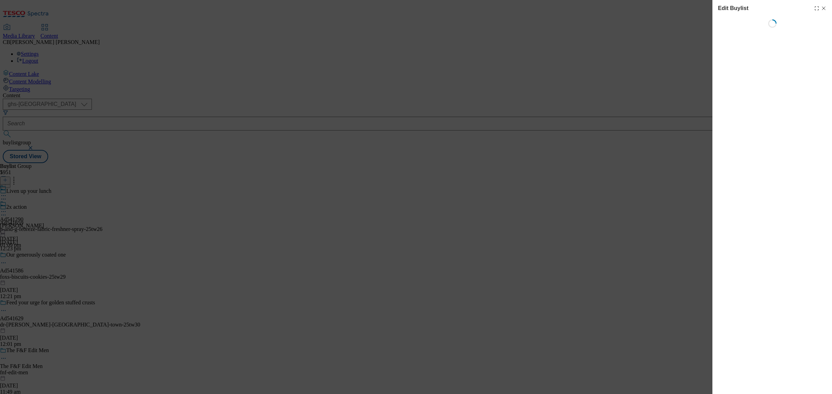
select select "tactical"
select select "supplier funded short term 1-3 weeks"
select select "dunnhumby"
select select "Banner"
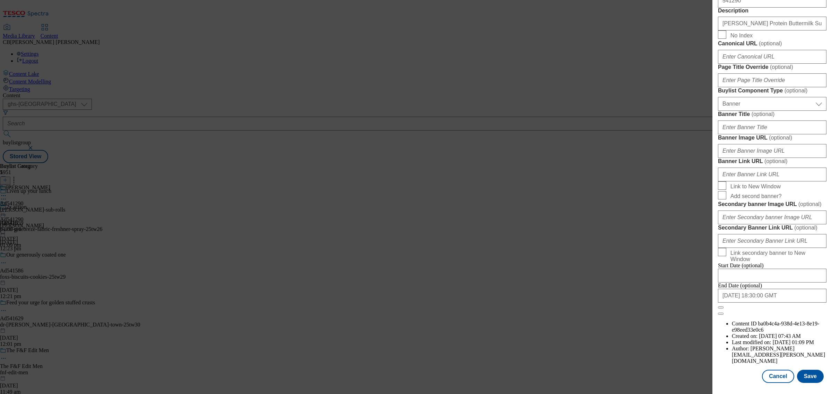
scroll to position [526, 0]
click at [770, 158] on input "Banner Image URL ( optional )" at bounding box center [772, 151] width 108 height 14
paste input "https://digitalcontent.api.tesco.com/v2/media/ghs-mktg/008f875e-4d35-4959-8999-…"
type input "https://digitalcontent.api.tesco.com/v2/media/ghs-mktg/008f875e-4d35-4959-8999-…"
click at [793, 141] on label "Banner Image URL ( optional )" at bounding box center [772, 137] width 108 height 7
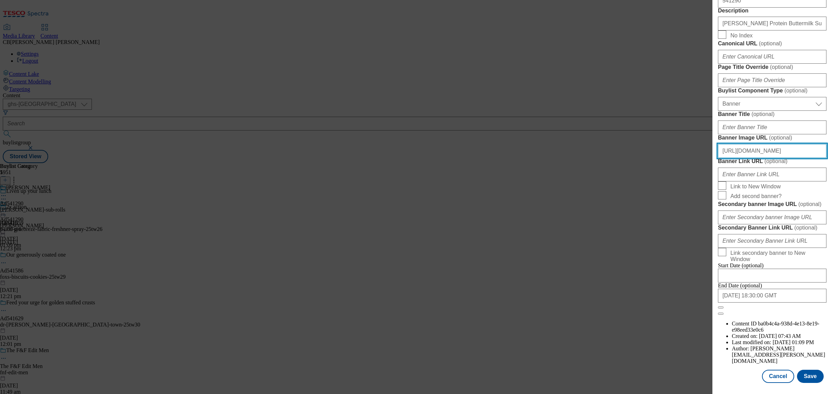
click at [793, 158] on input "https://digitalcontent.api.tesco.com/v2/media/ghs-mktg/008f875e-4d35-4959-8999-…" at bounding box center [772, 151] width 108 height 14
click at [804, 370] on button "Save" at bounding box center [810, 376] width 27 height 13
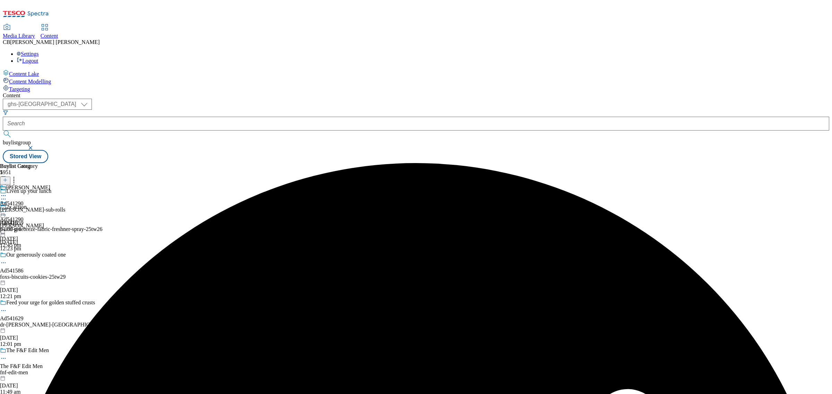
drag, startPoint x: 325, startPoint y: 108, endPoint x: 319, endPoint y: 111, distance: 6.2
click at [7, 208] on icon at bounding box center [3, 211] width 7 height 7
click at [41, 254] on button "Preview" at bounding box center [27, 258] width 27 height 8
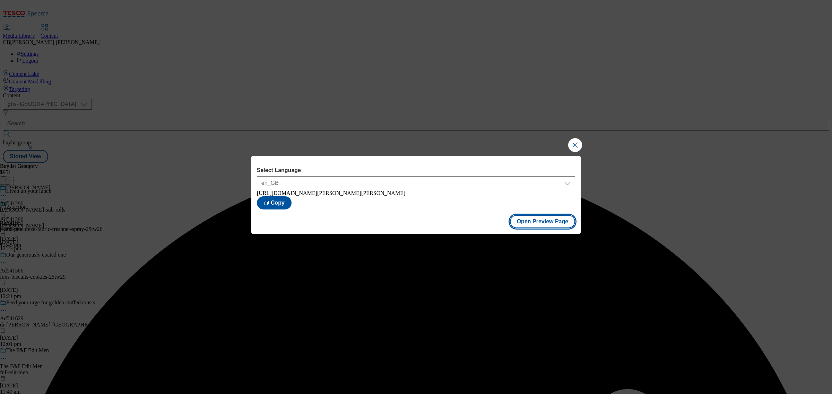
click at [559, 223] on button "Open Preview Page" at bounding box center [543, 221] width 66 height 13
click at [571, 144] on button "Close Modal" at bounding box center [575, 145] width 14 height 14
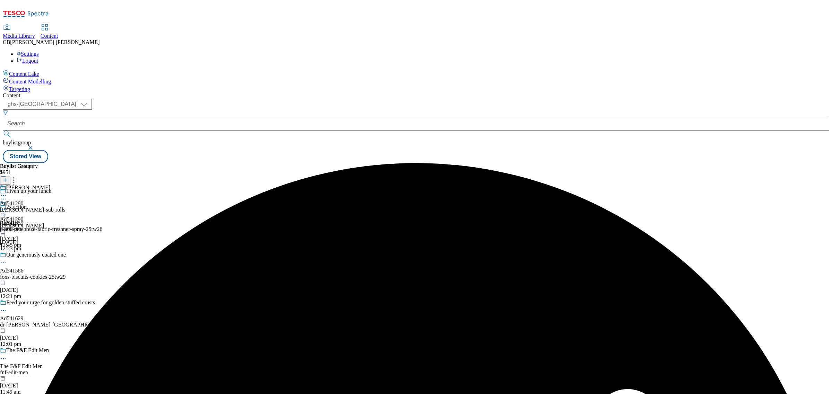
click at [4, 211] on circle at bounding box center [3, 211] width 1 height 1
click at [37, 280] on span "Publish" at bounding box center [28, 282] width 15 height 5
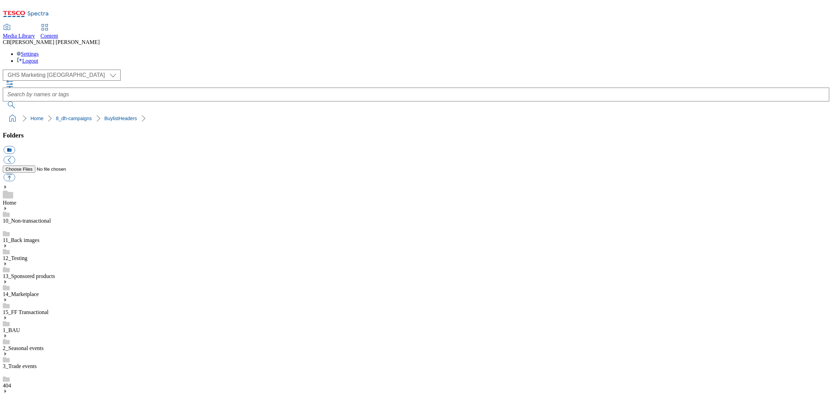
scroll to position [123, 0]
click at [15, 174] on button "button" at bounding box center [8, 178] width 11 height 8
type input "C:\fakepath\1754988577312-ad541663_Pepsico_Walkers_Legobrand_H_1184x333_V1.jpg"
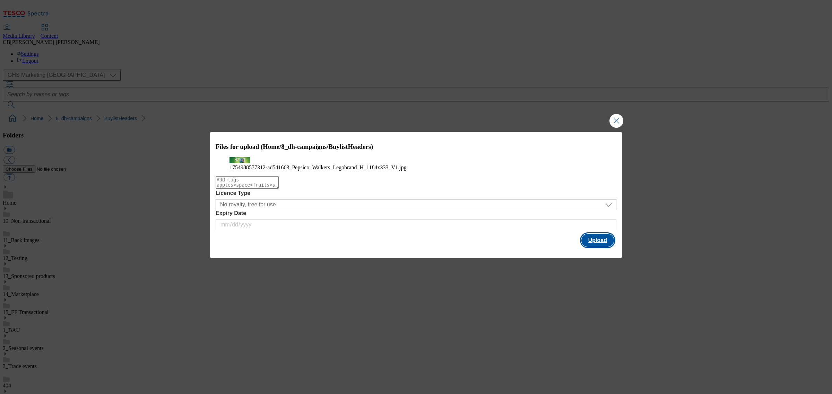
click at [600, 247] on button "Upload" at bounding box center [597, 240] width 33 height 13
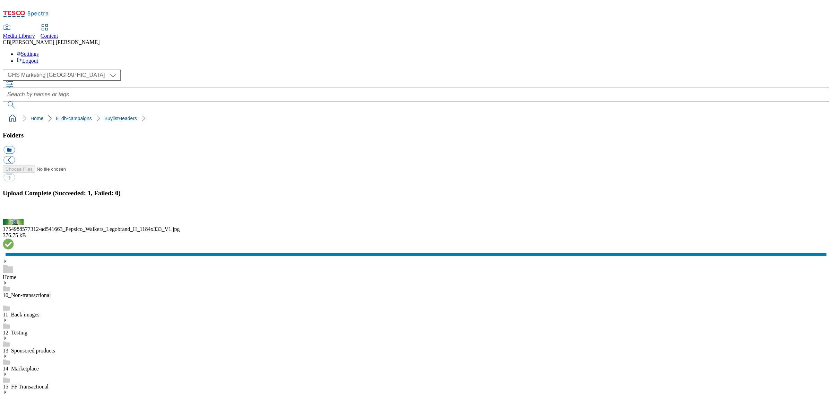
click at [14, 218] on button "button" at bounding box center [8, 215] width 10 height 7
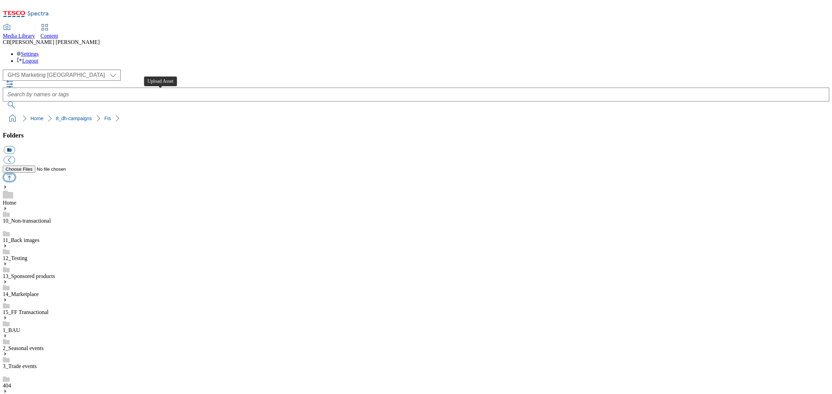
click at [15, 174] on button "button" at bounding box center [8, 178] width 11 height 8
type input "C:\fakepath\1754988577312-ad541663_Pepsico_Walkers_Legobrand_2560x320_V1.jpg"
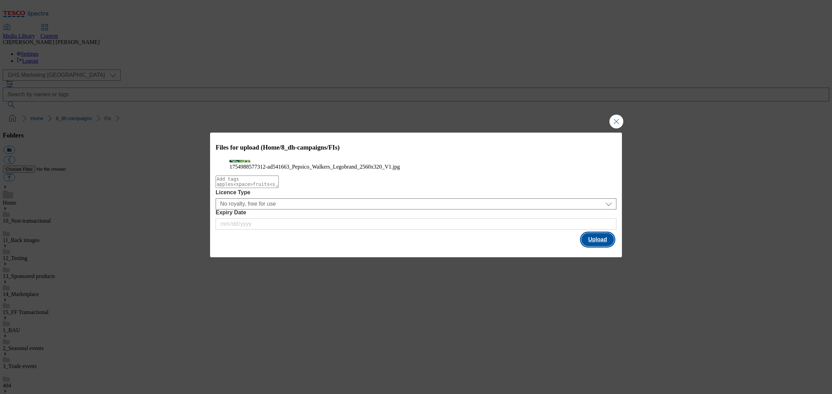
click at [602, 246] on button "Upload" at bounding box center [597, 239] width 33 height 13
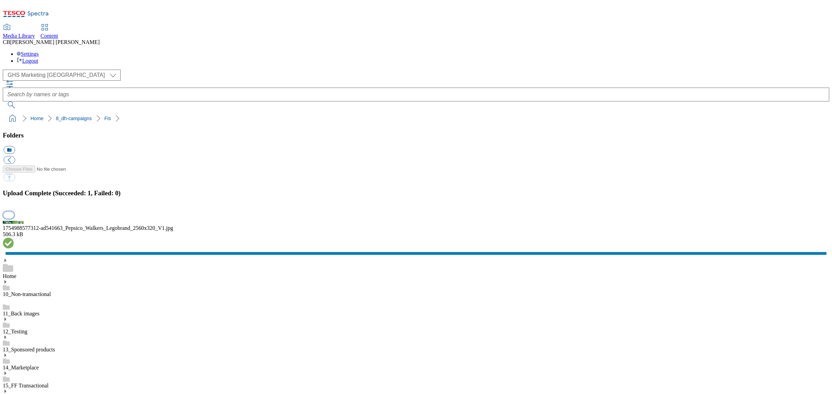
click at [14, 218] on button "button" at bounding box center [8, 215] width 10 height 7
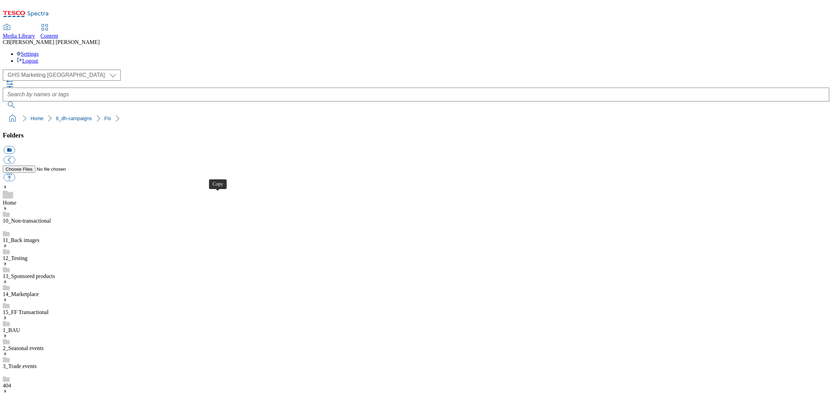
click at [15, 174] on button "button" at bounding box center [8, 178] width 11 height 8
type input "C:\fakepath\1755070556532-Ad541352_Bournville_LegoBrand_H_1184x333_V2.jpg"
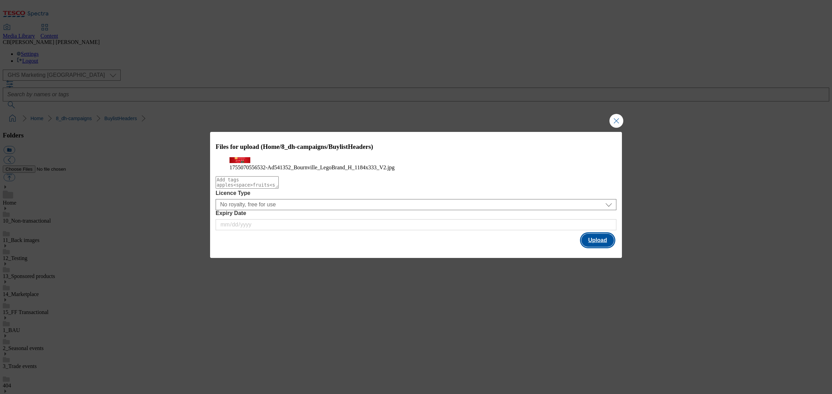
click at [589, 247] on button "Upload" at bounding box center [597, 240] width 33 height 13
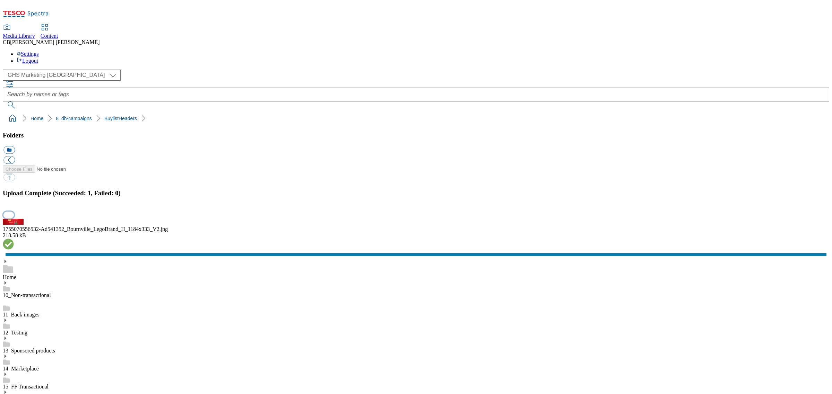
click at [14, 218] on button "button" at bounding box center [8, 215] width 10 height 7
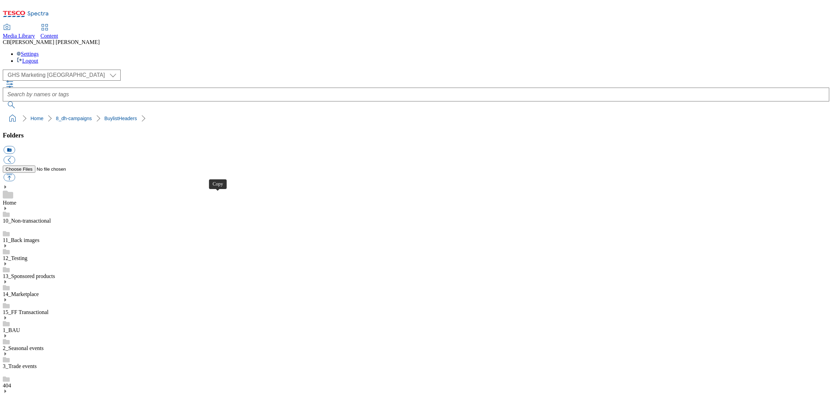
click at [15, 174] on button "button" at bounding box center [8, 178] width 11 height 8
type input "C:\fakepath\1755065016029-ad540985_Laila_Microwavable_Rice_LegoBrand_H_1184x333…"
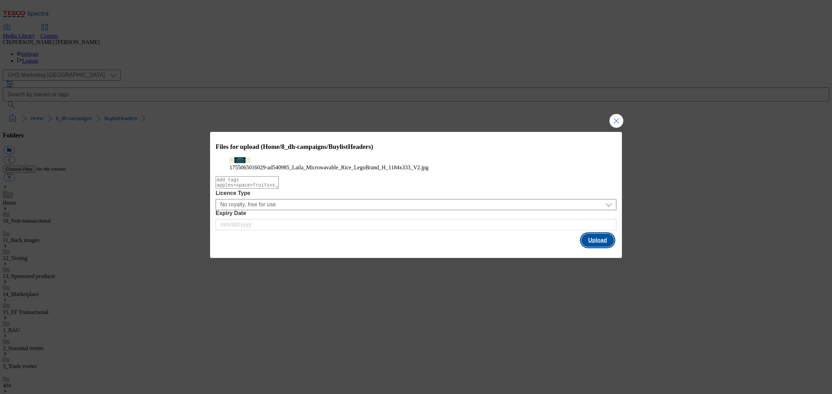
click at [604, 247] on button "Upload" at bounding box center [597, 240] width 33 height 13
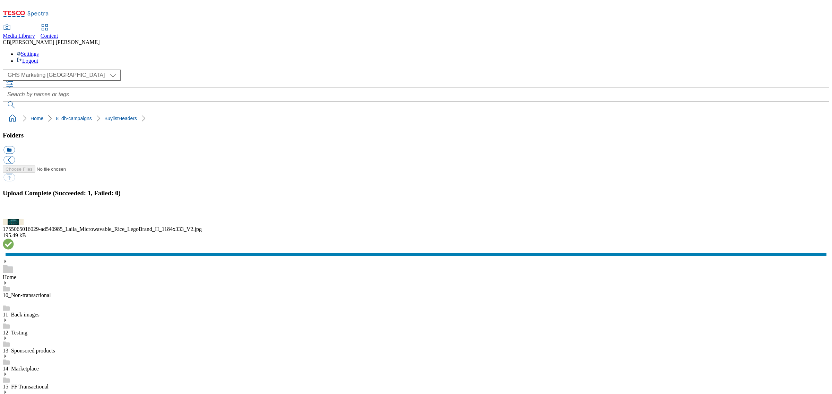
click at [14, 218] on button "button" at bounding box center [8, 215] width 10 height 7
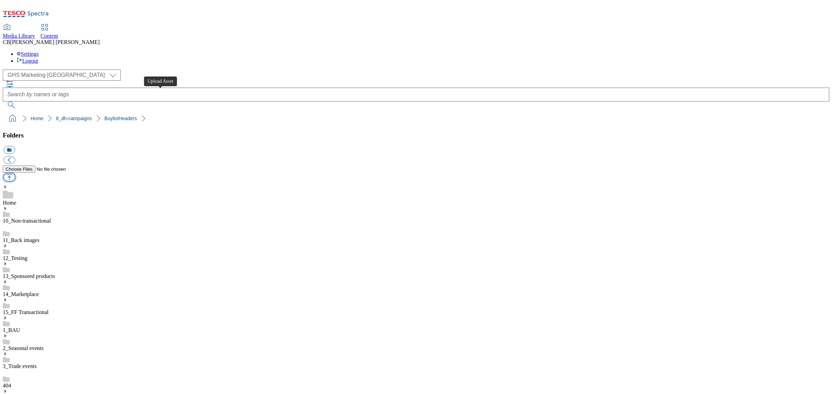
click at [15, 174] on button "button" at bounding box center [8, 178] width 11 height 8
type input "C:\fakepath\1754572325620-ad541459_KitKat_Cereal_LegoBrand_H_1184x333_V1.jpg"
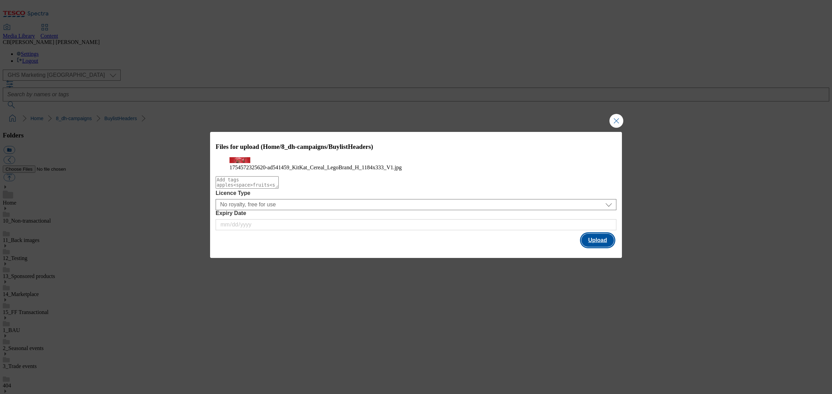
click at [591, 247] on button "Upload" at bounding box center [597, 240] width 33 height 13
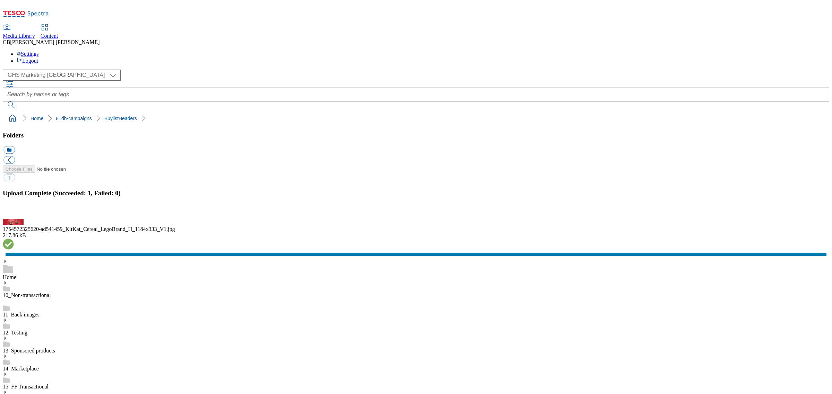
click at [206, 112] on ol "Home 8_dh-campaigns BuylistHeaders" at bounding box center [418, 118] width 822 height 13
click at [14, 218] on button "button" at bounding box center [8, 215] width 10 height 7
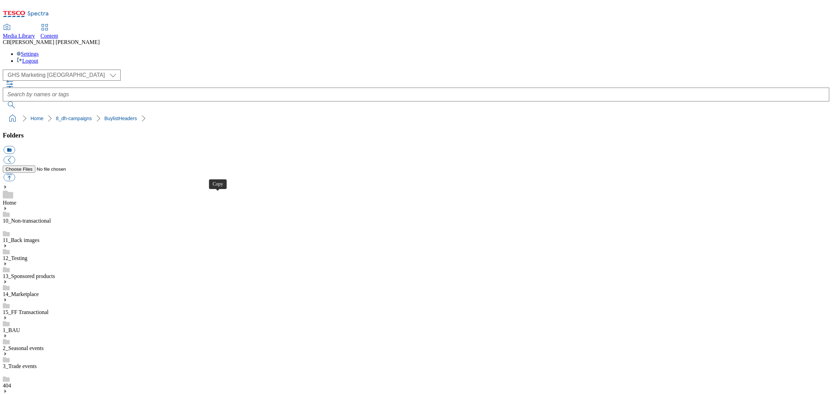
click at [15, 174] on button "button" at bounding box center [8, 178] width 11 height 8
type input "C:\fakepath\1754463935879-ad541290_Hovis_Legobrand_H_1184x333_V1.jpg"
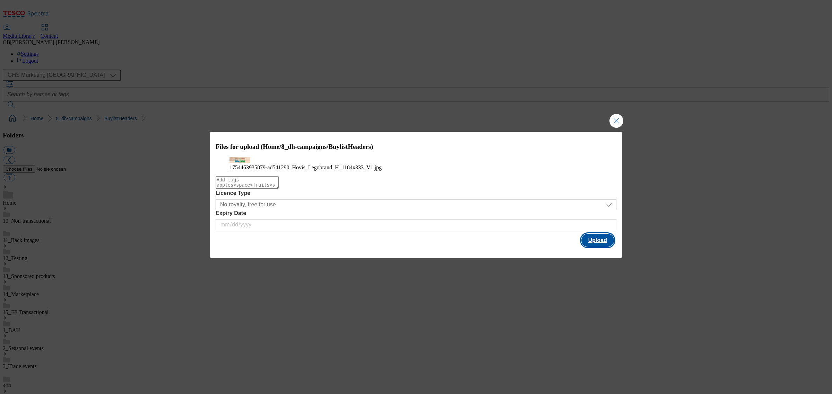
click at [592, 247] on button "Upload" at bounding box center [597, 240] width 33 height 13
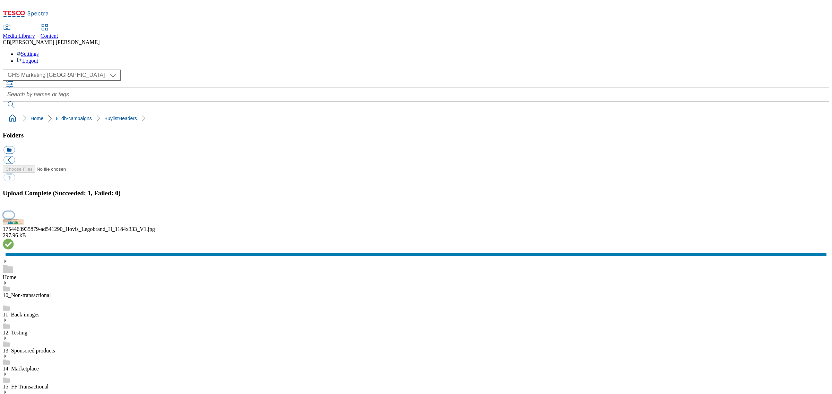
click at [14, 218] on button "button" at bounding box center [8, 215] width 10 height 7
